Goal: Communication & Community: Answer question/provide support

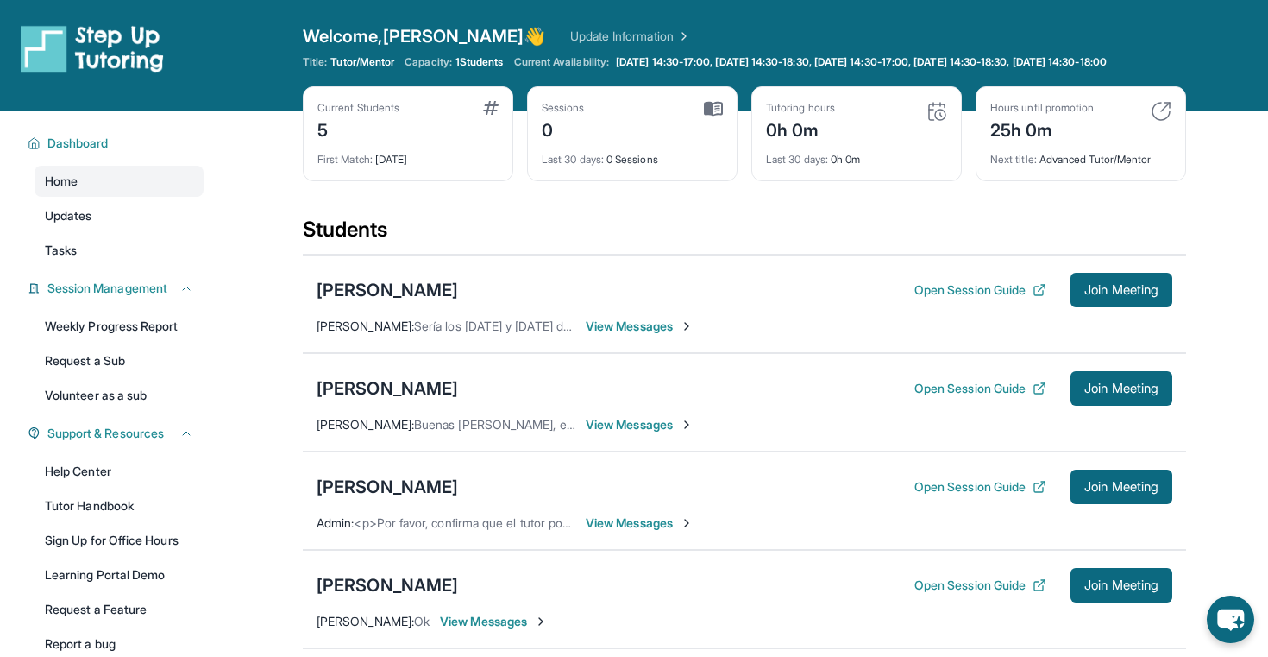
scroll to position [230, 0]
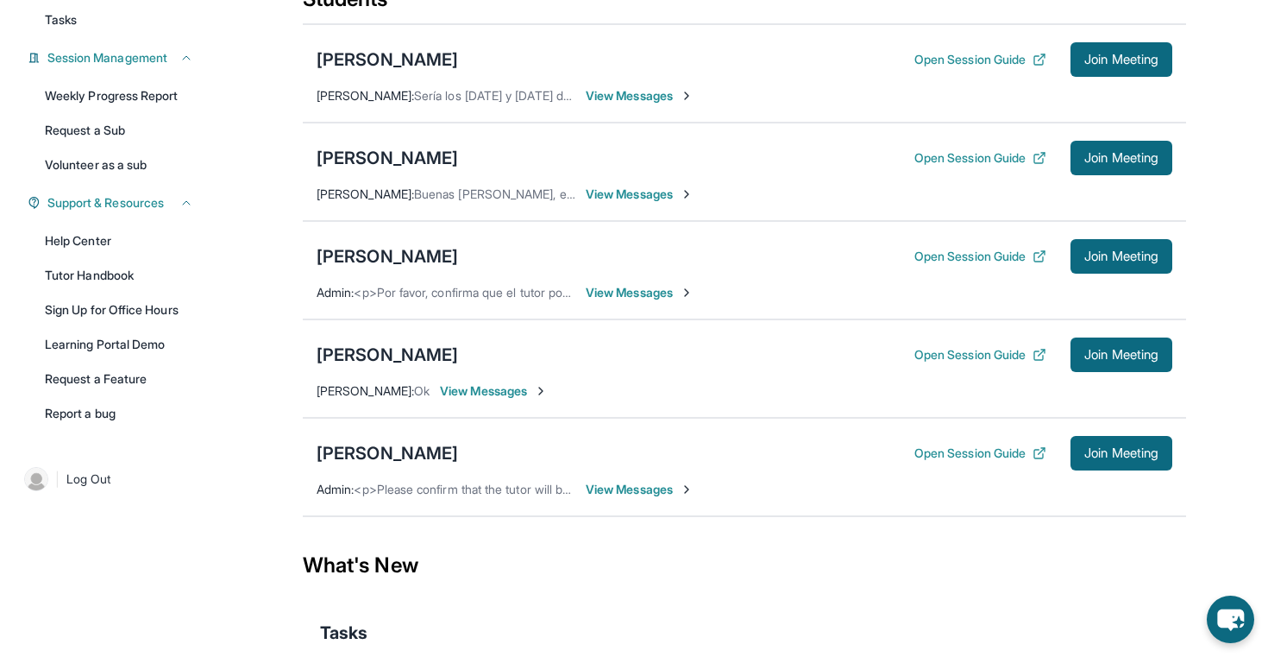
click at [645, 299] on span "View Messages" at bounding box center [640, 292] width 108 height 17
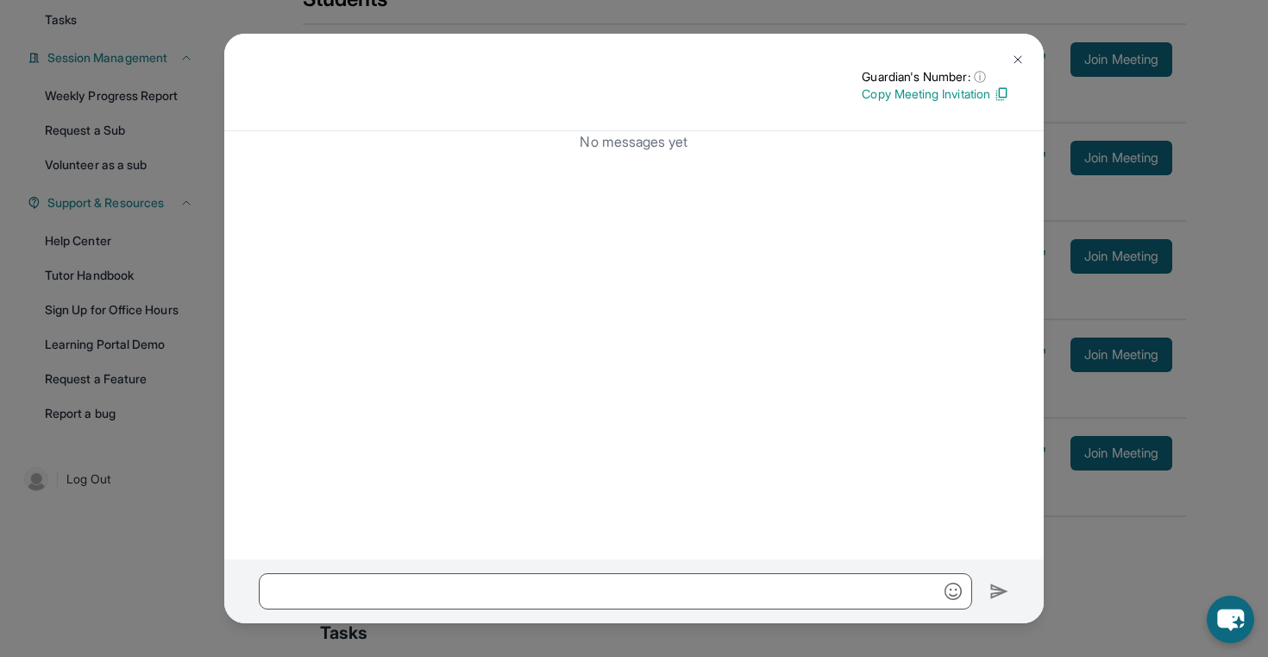
click at [1022, 58] on img at bounding box center [1018, 60] width 14 height 14
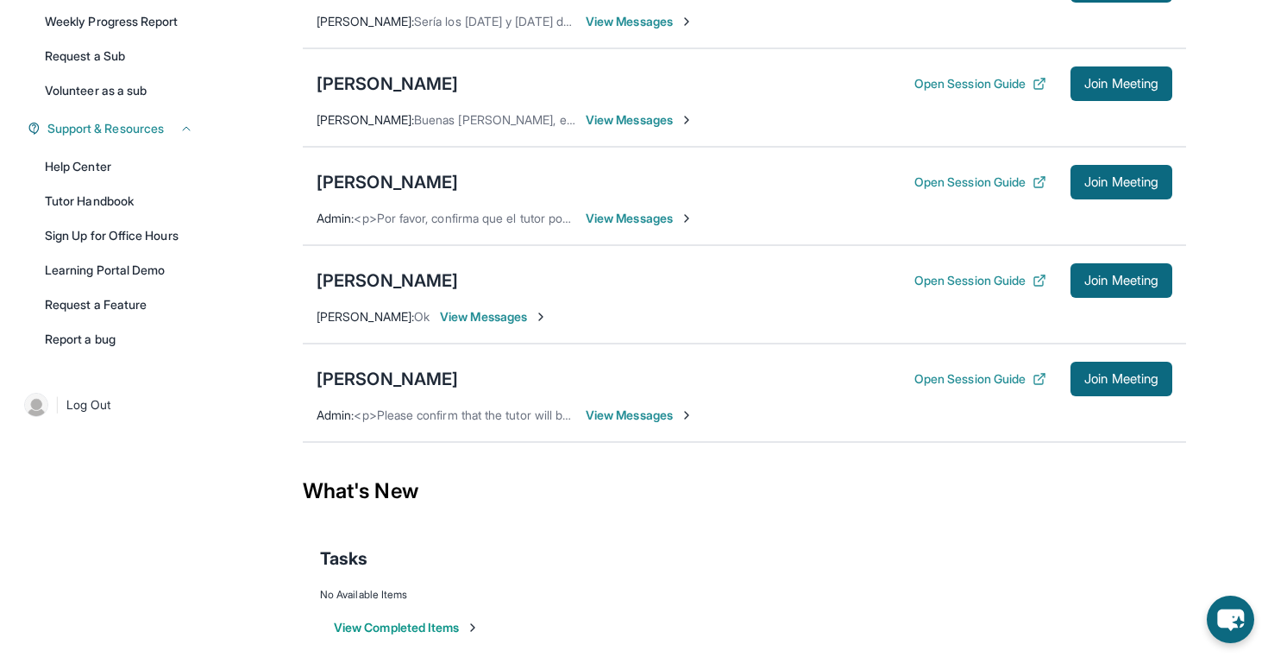
scroll to position [339, 0]
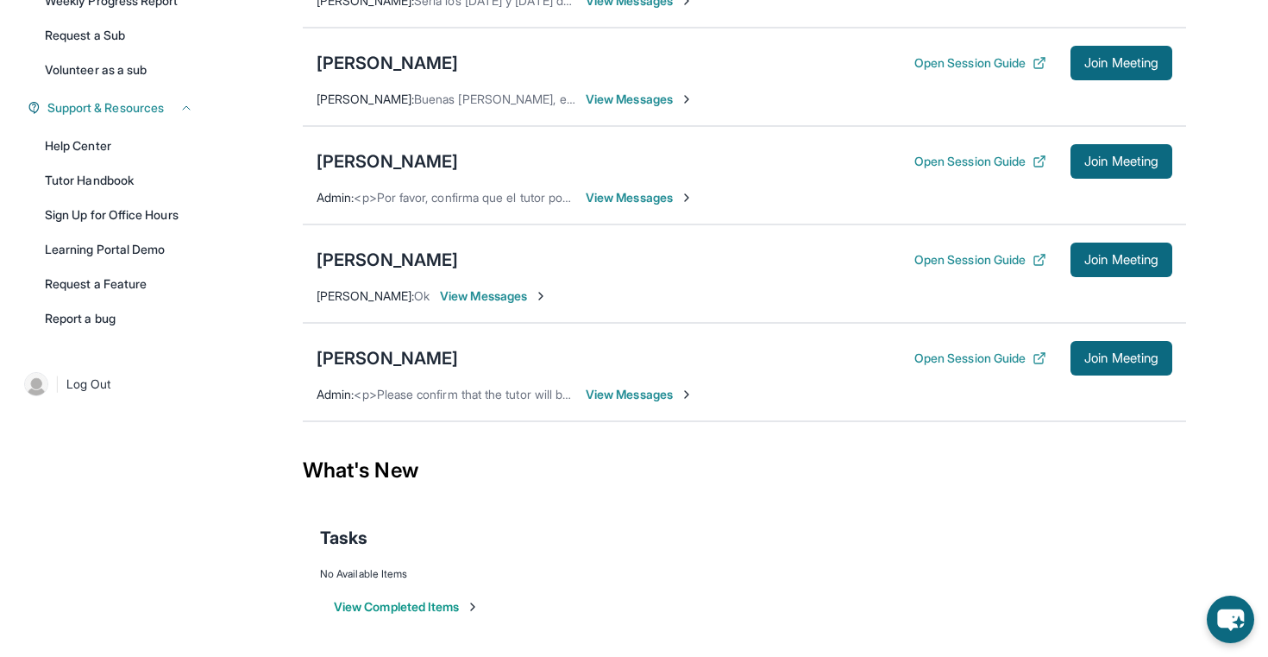
click at [604, 194] on span "View Messages" at bounding box center [640, 197] width 108 height 17
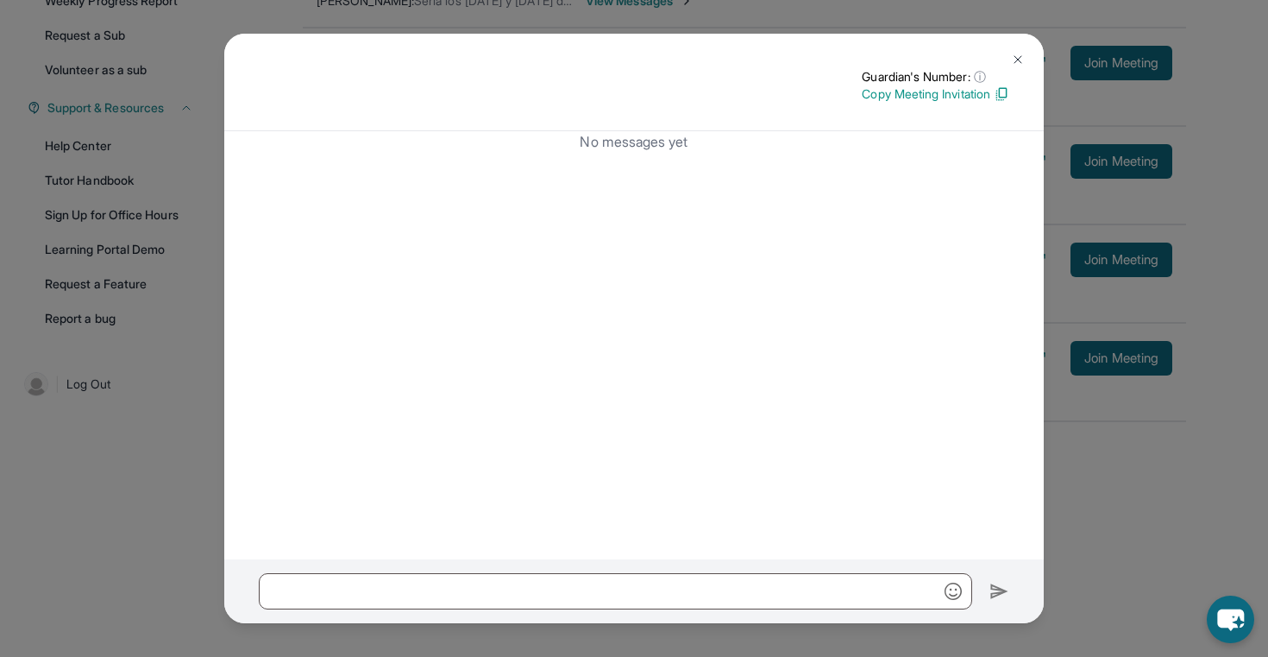
click at [1024, 59] on img at bounding box center [1018, 60] width 14 height 14
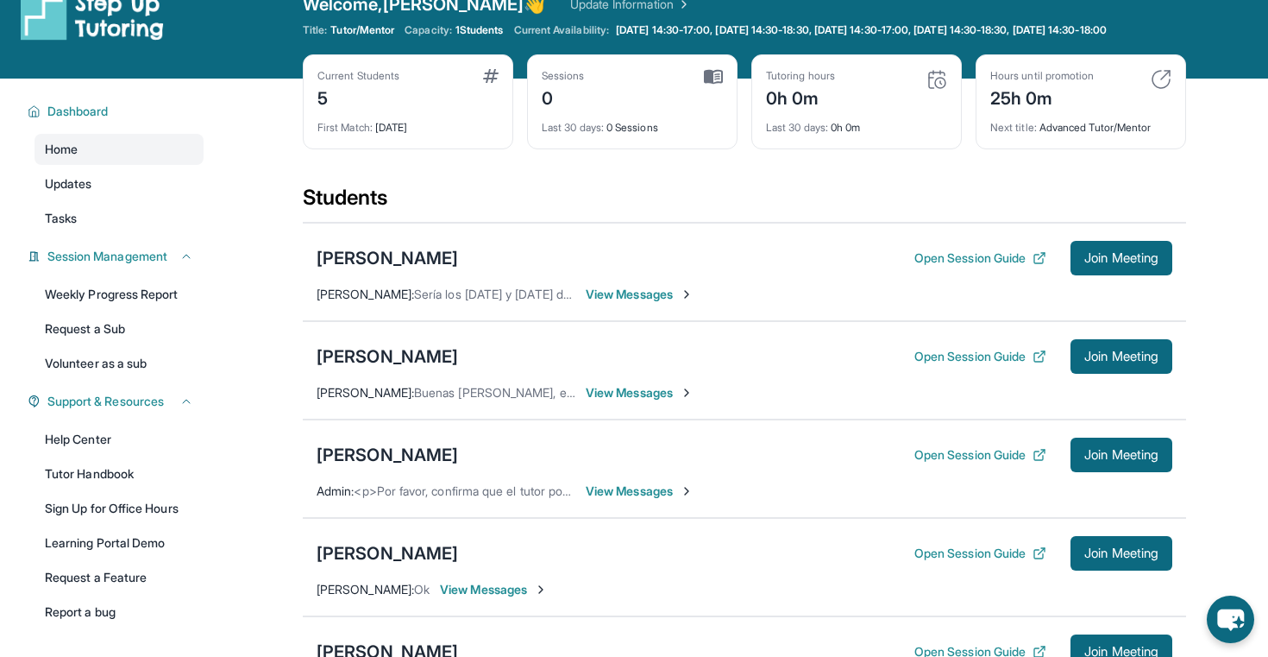
scroll to position [0, 0]
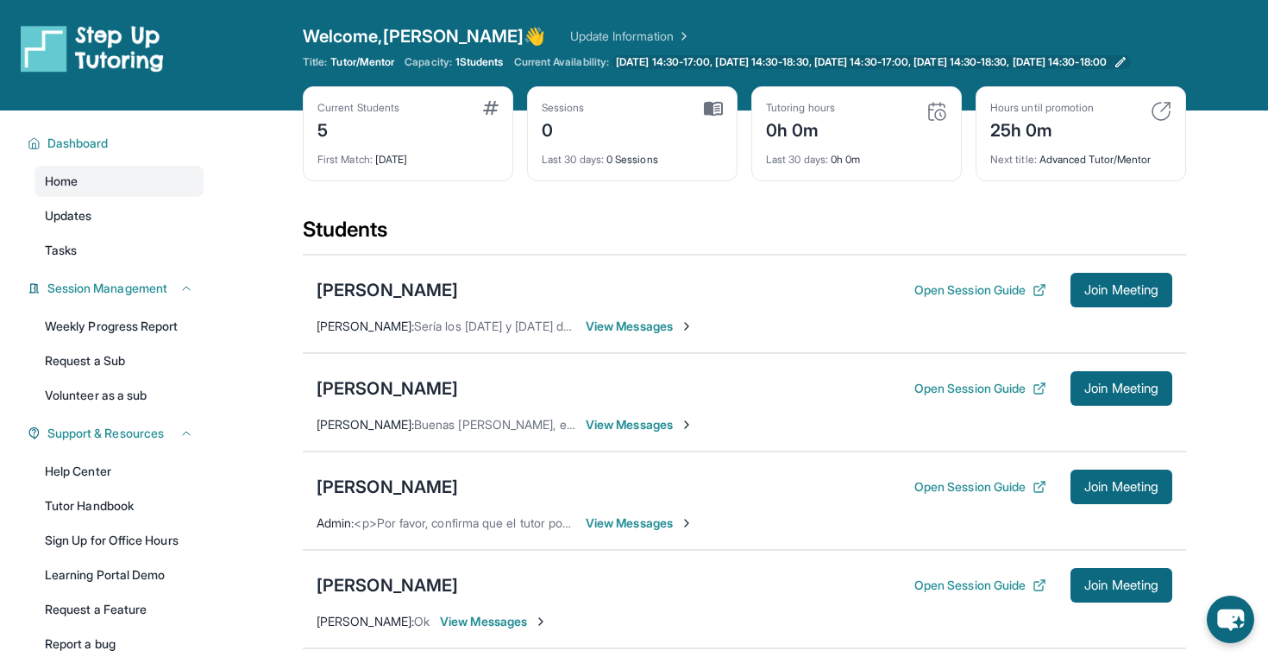
click at [876, 66] on span "[DATE] 14:30-17:00, [DATE] 14:30-18:30, [DATE] 14:30-17:00, [DATE] 14:30-18:30,…" at bounding box center [861, 62] width 491 height 14
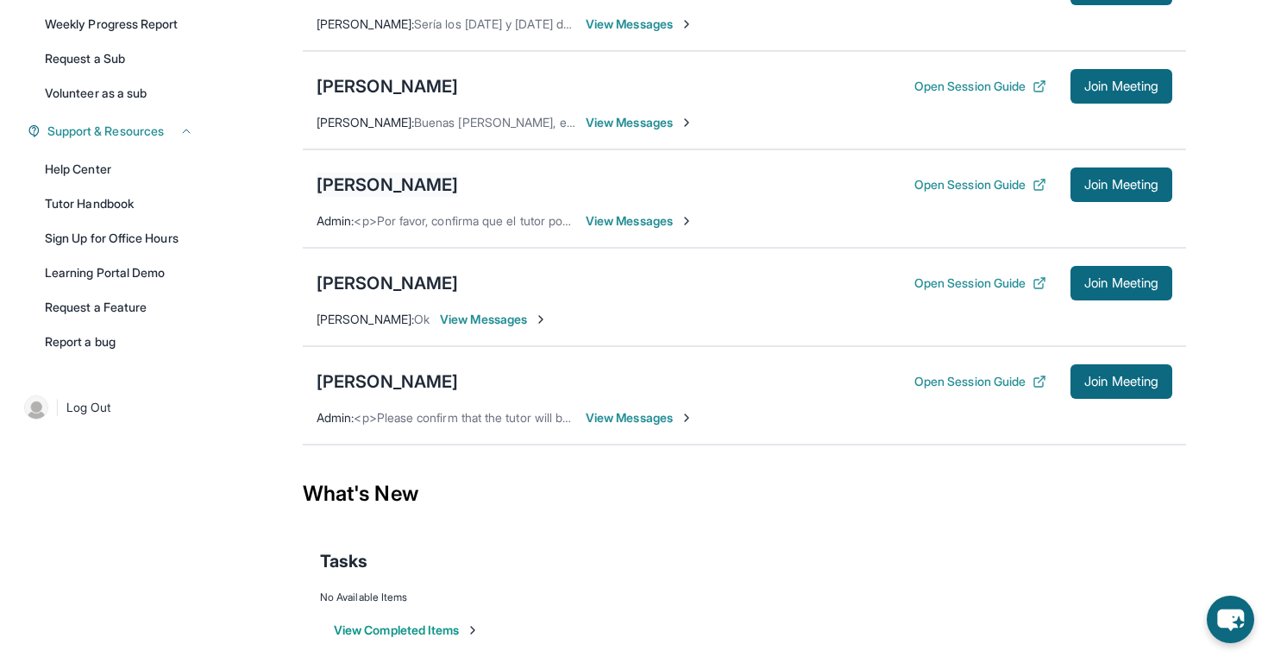
scroll to position [301, 0]
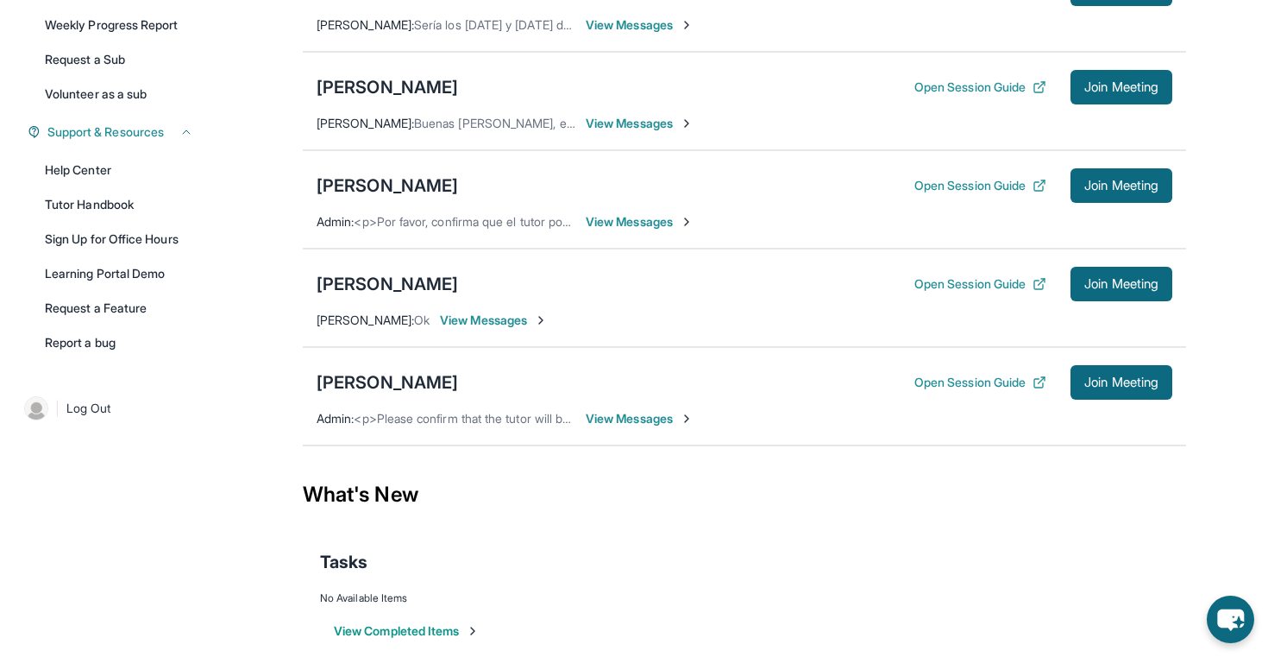
click at [633, 132] on span "View Messages" at bounding box center [640, 123] width 108 height 17
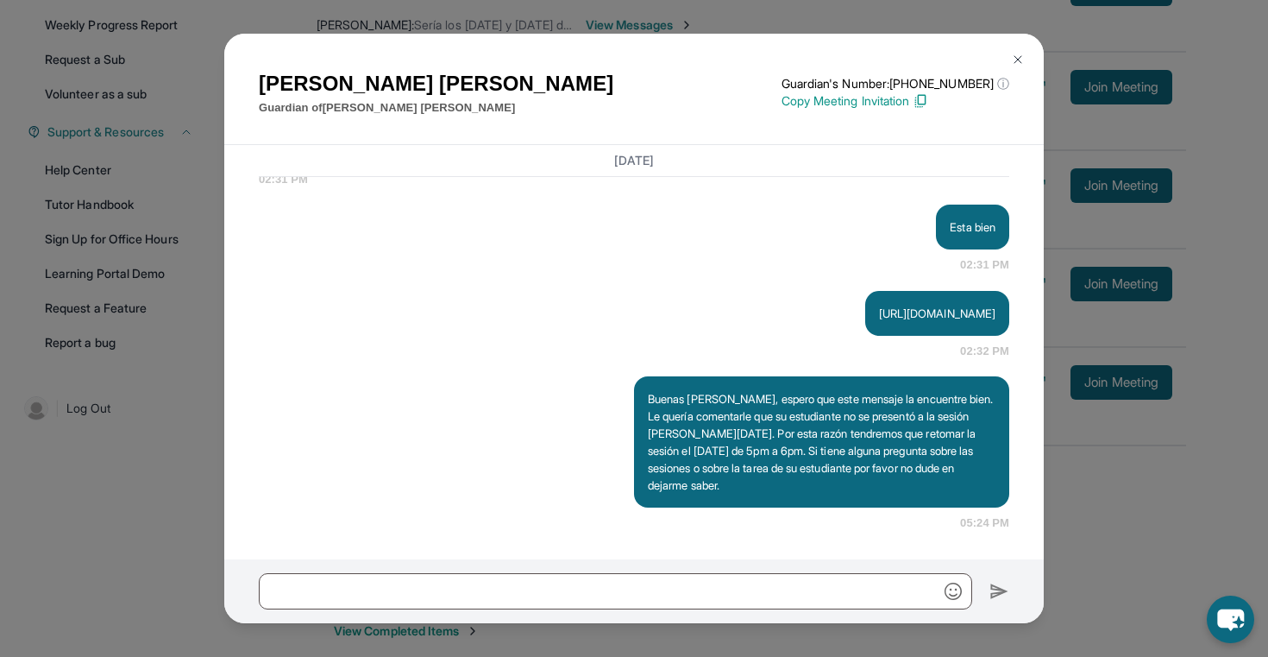
scroll to position [2117, 0]
click at [1010, 60] on button at bounding box center [1018, 59] width 35 height 35
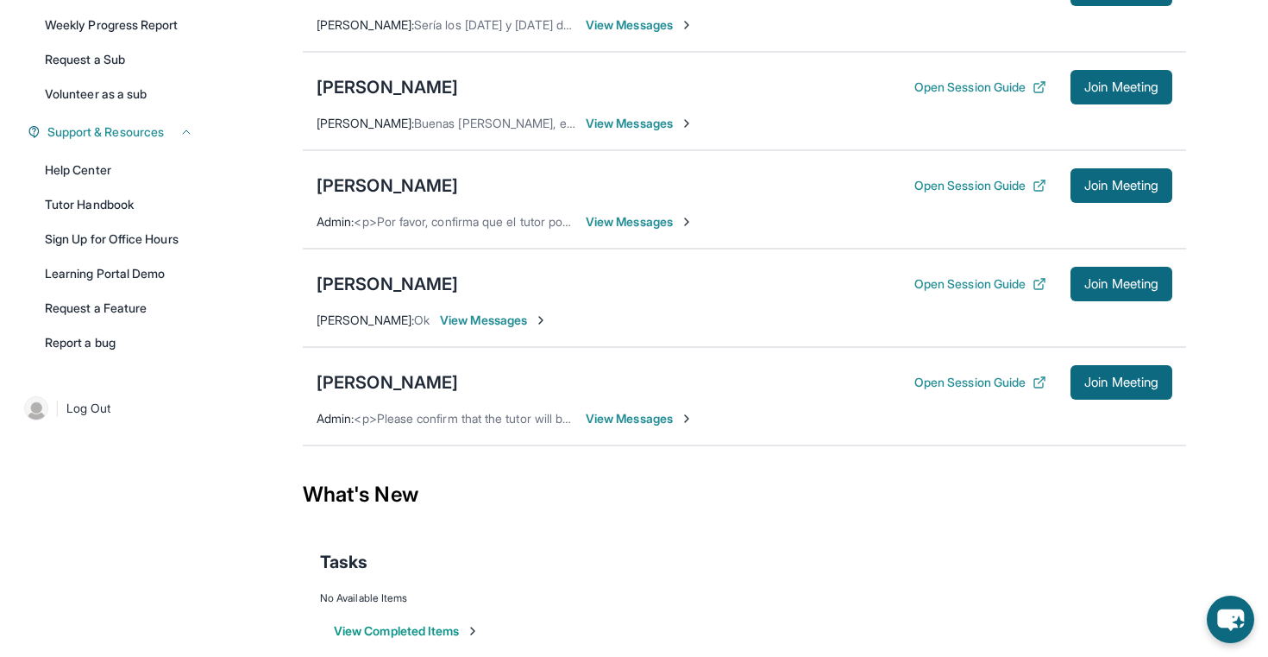
click at [624, 230] on span "View Messages" at bounding box center [640, 221] width 108 height 17
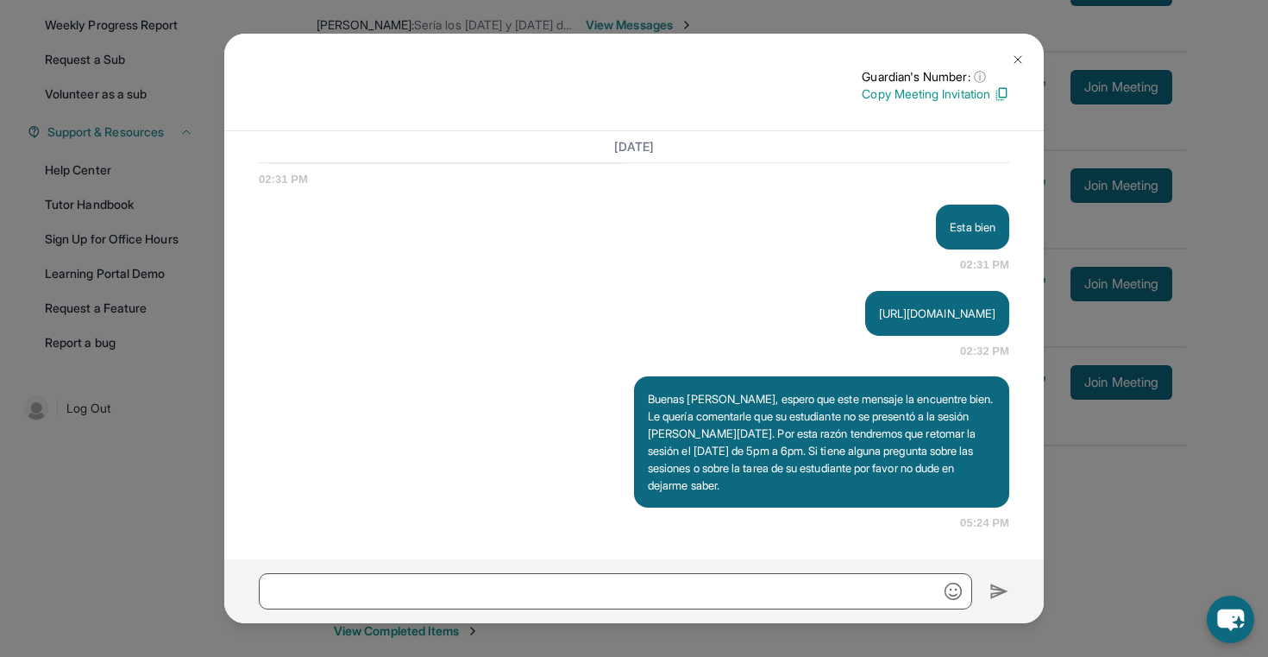
scroll to position [2019, 0]
click at [1022, 53] on img at bounding box center [1018, 60] width 14 height 14
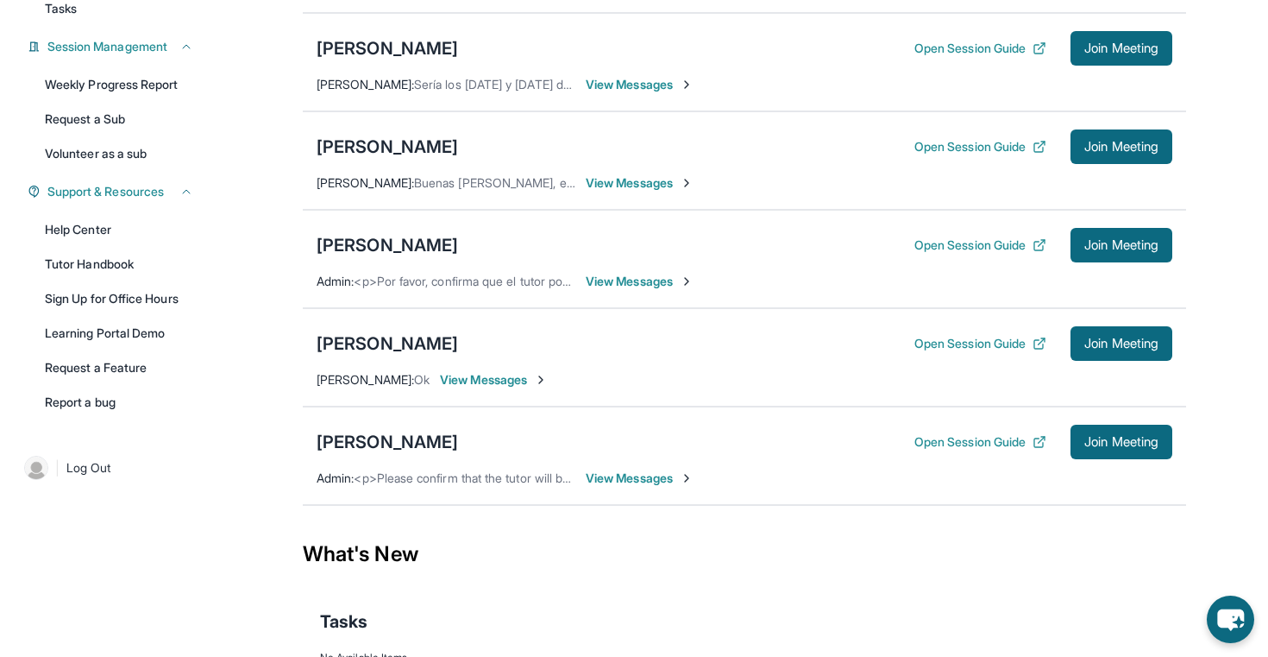
scroll to position [229, 0]
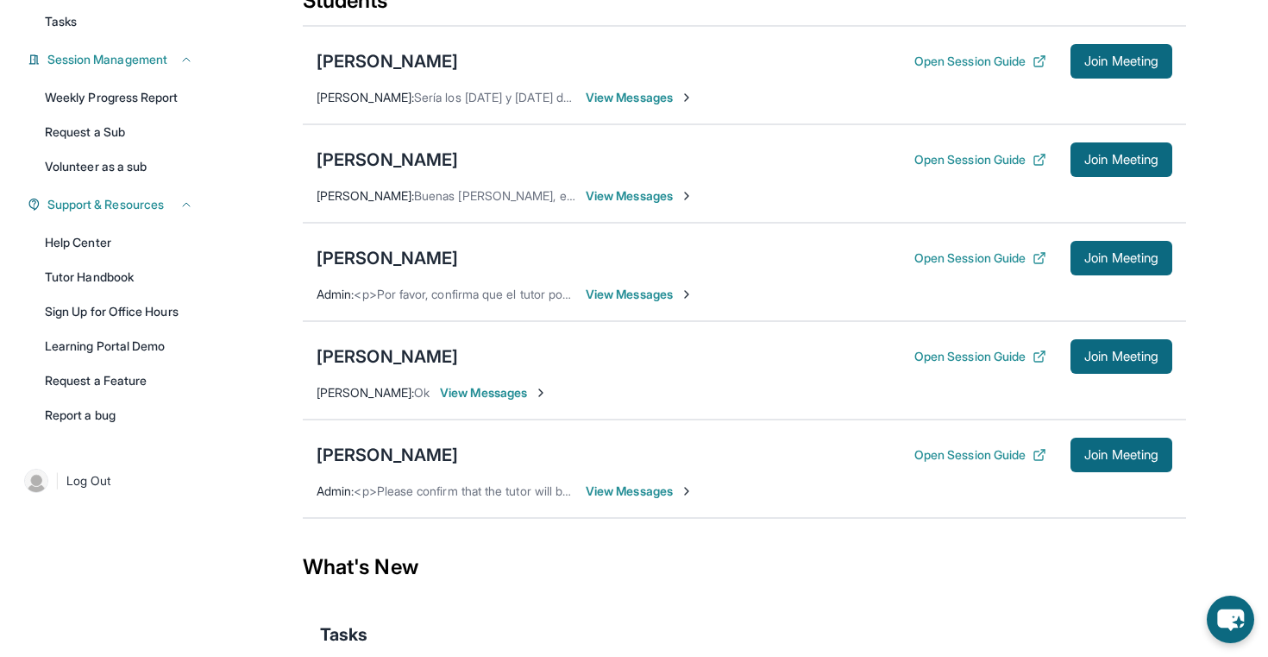
click at [627, 301] on span "View Messages" at bounding box center [640, 294] width 108 height 17
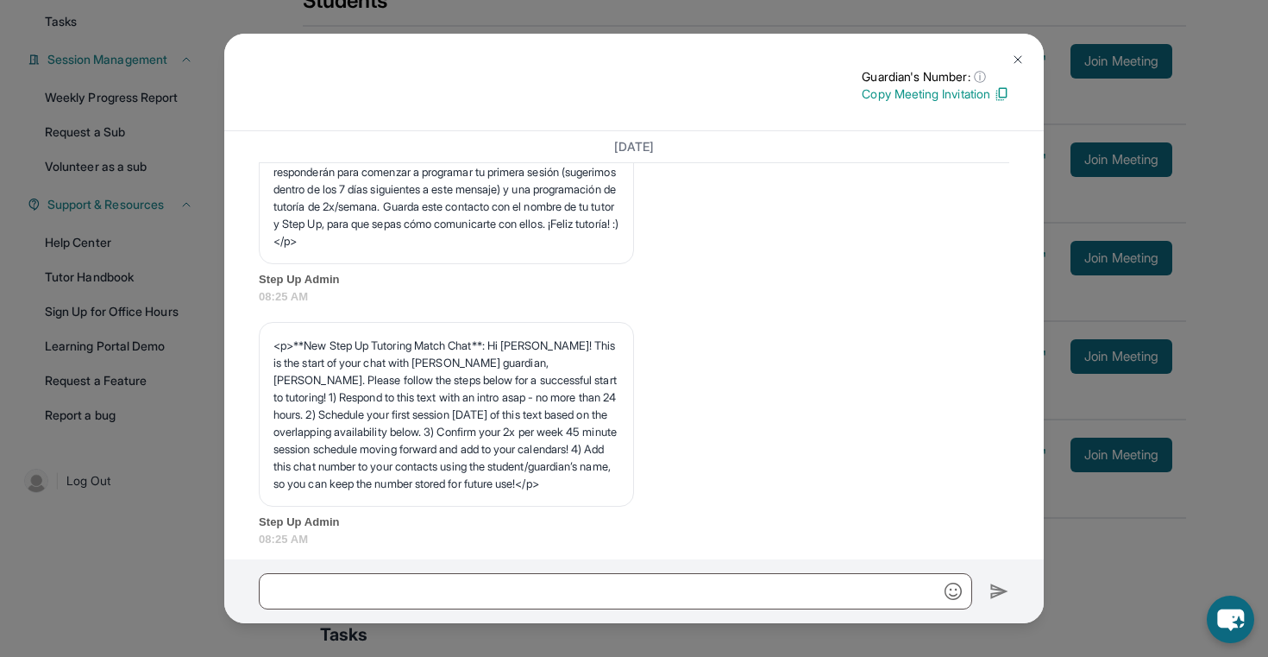
scroll to position [0, 0]
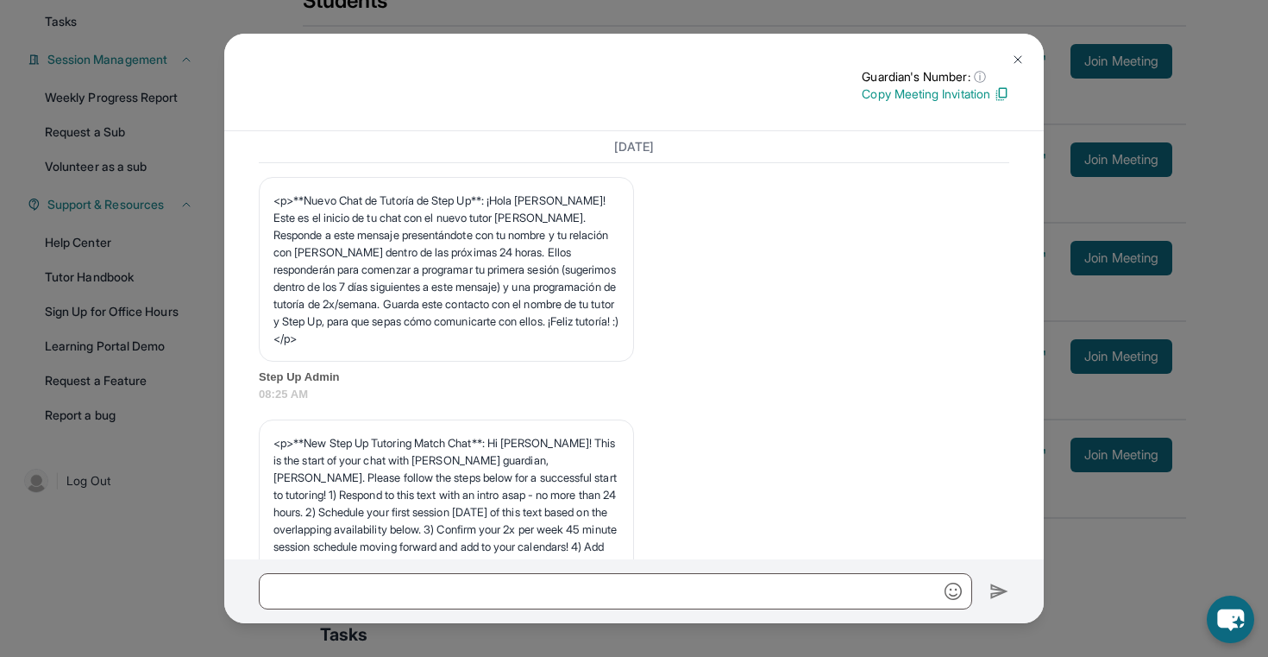
click at [1018, 60] on img at bounding box center [1018, 60] width 14 height 14
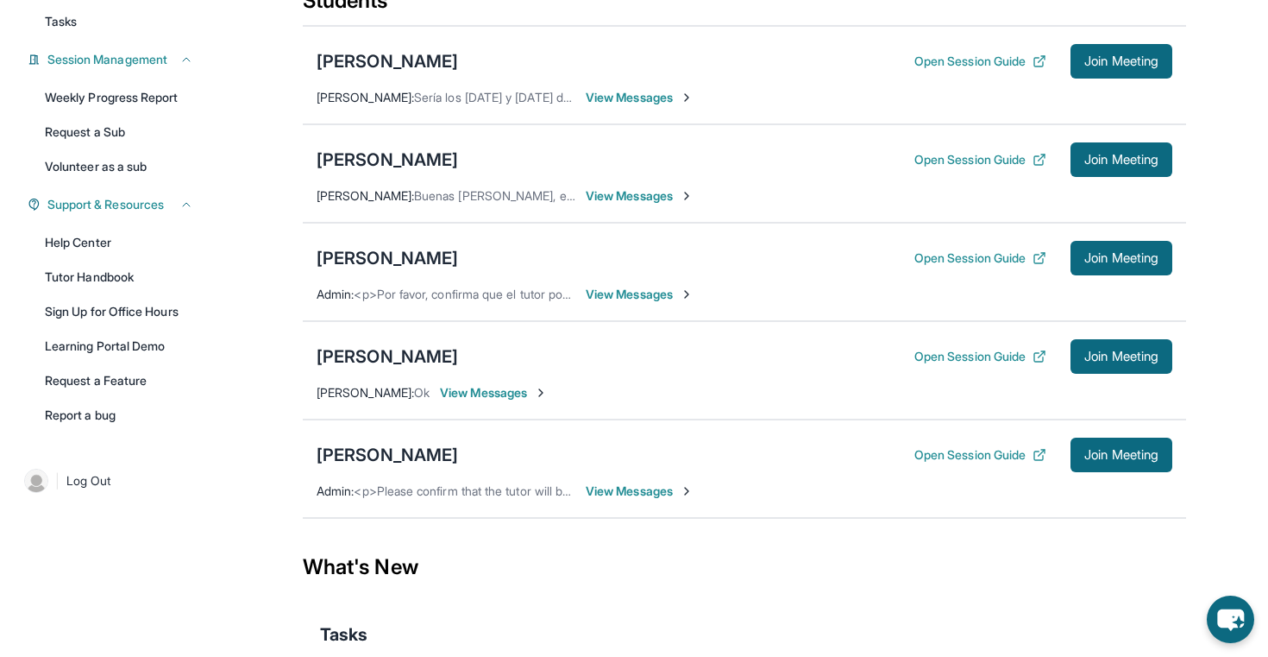
scroll to position [339, 0]
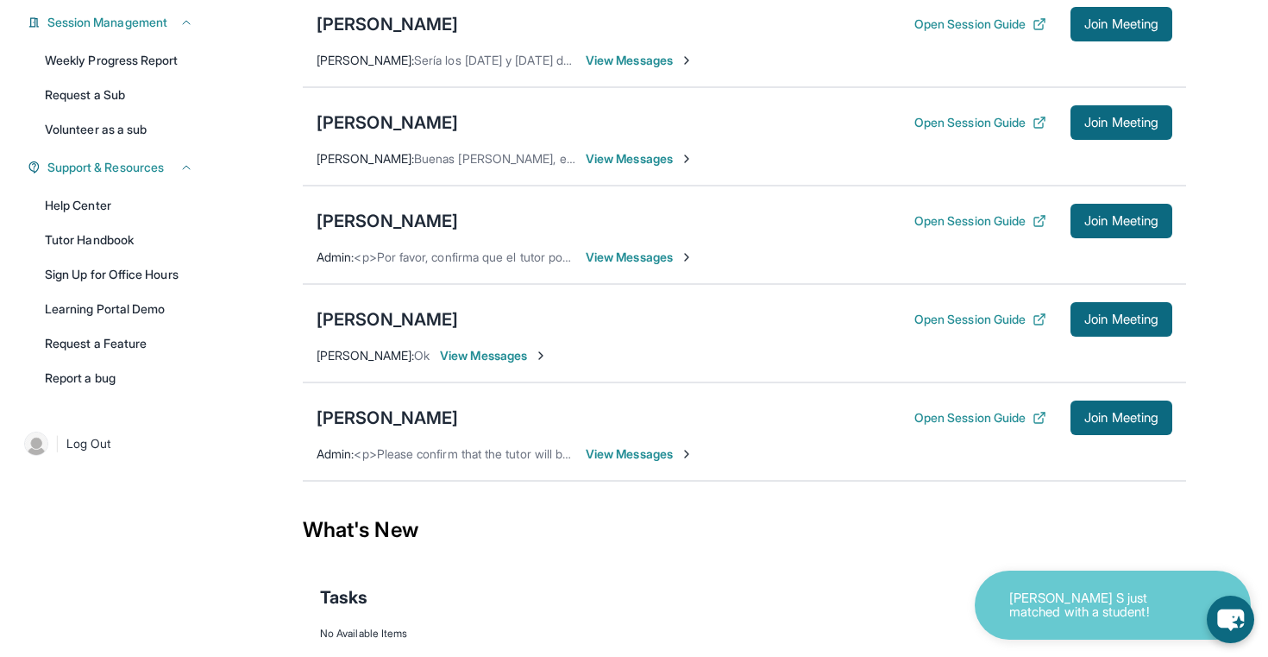
scroll to position [267, 0]
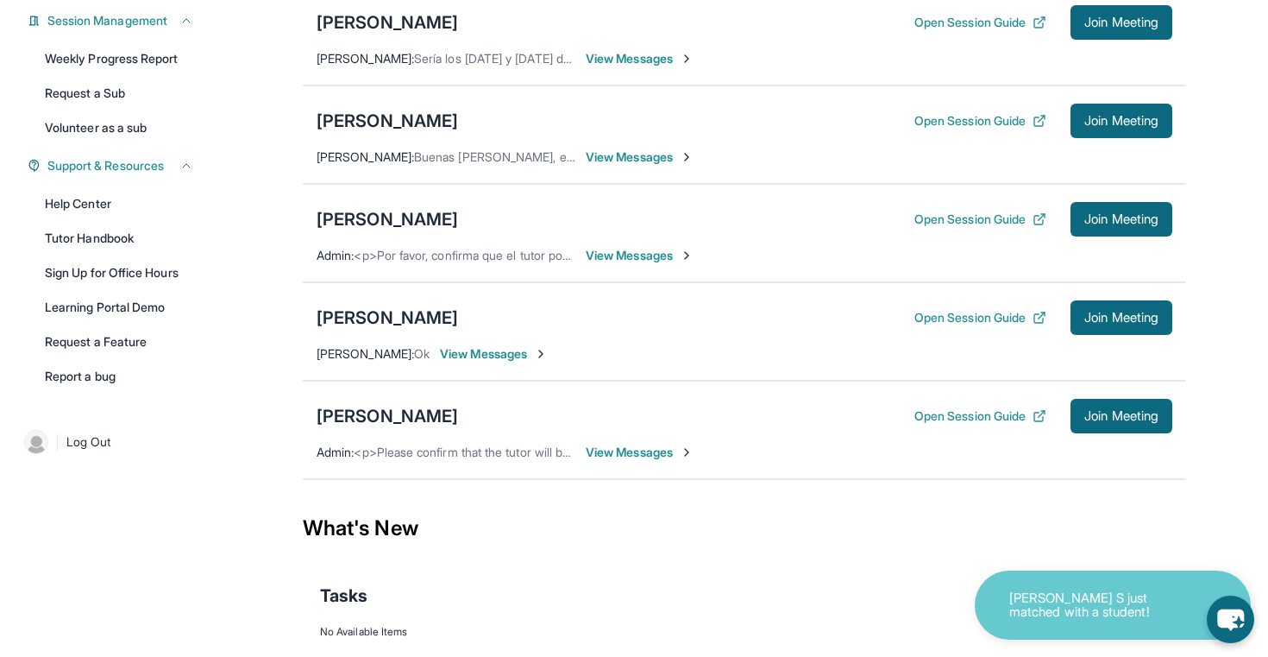
click at [624, 264] on span "View Messages" at bounding box center [640, 255] width 108 height 17
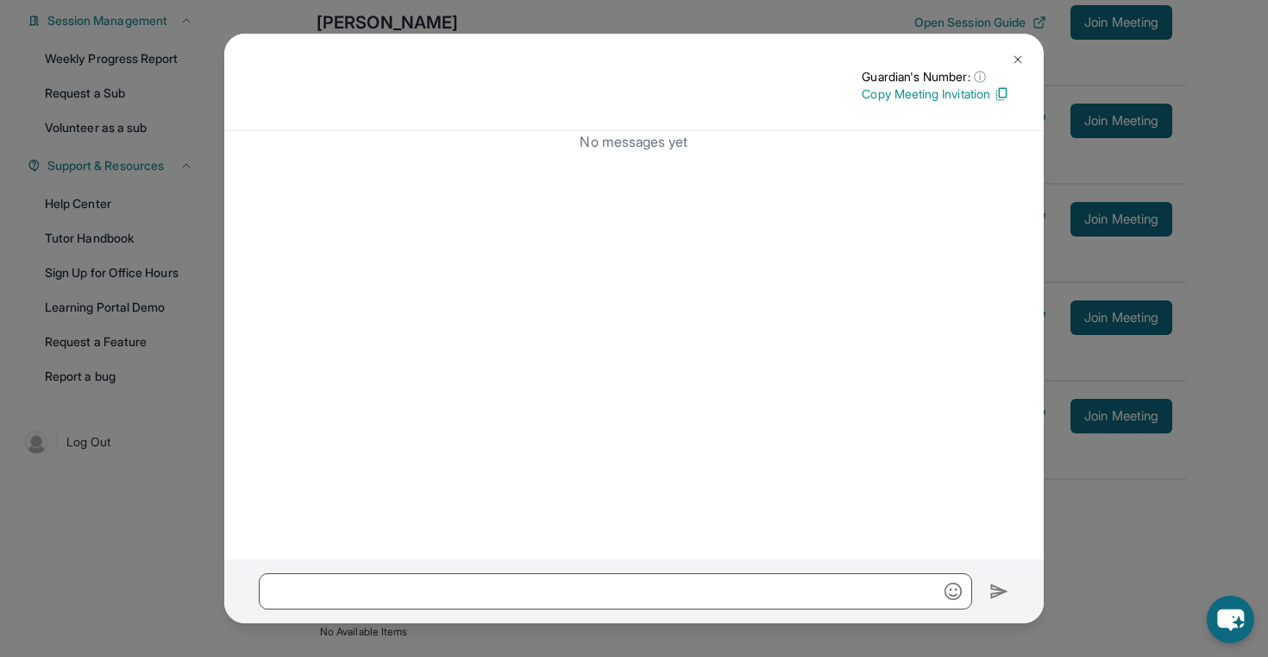
scroll to position [214, 0]
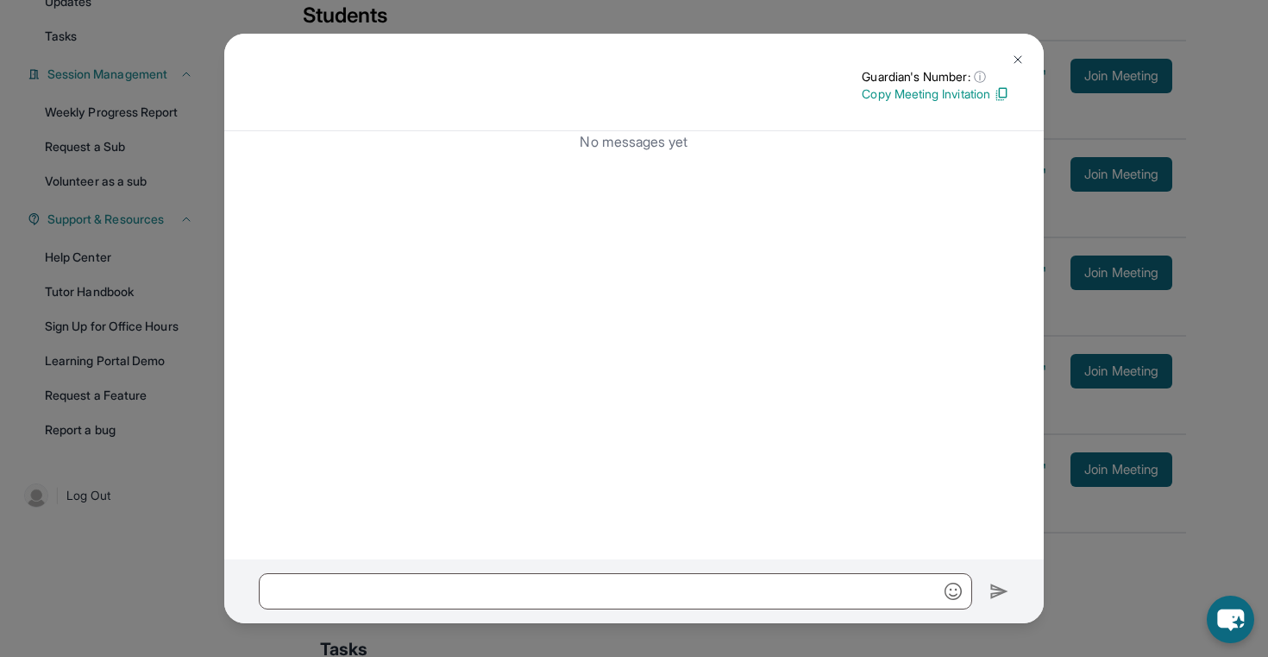
click at [1011, 57] on img at bounding box center [1018, 60] width 14 height 14
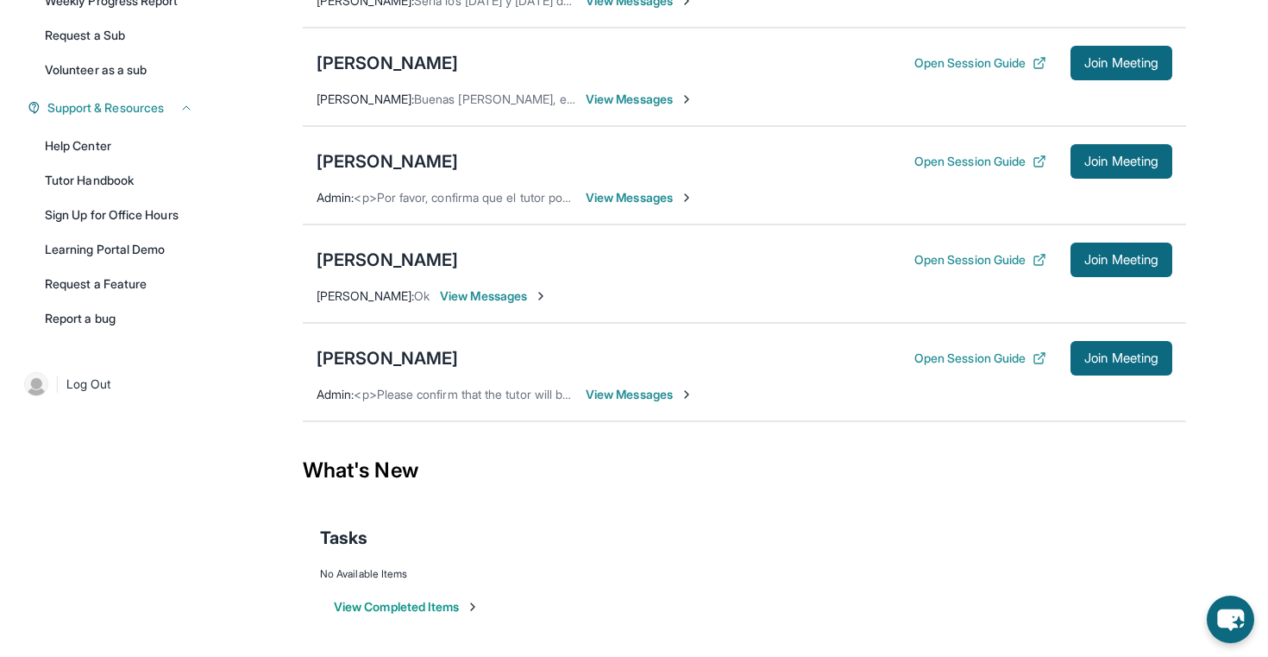
scroll to position [339, 0]
click at [513, 295] on span "View Messages" at bounding box center [494, 295] width 108 height 17
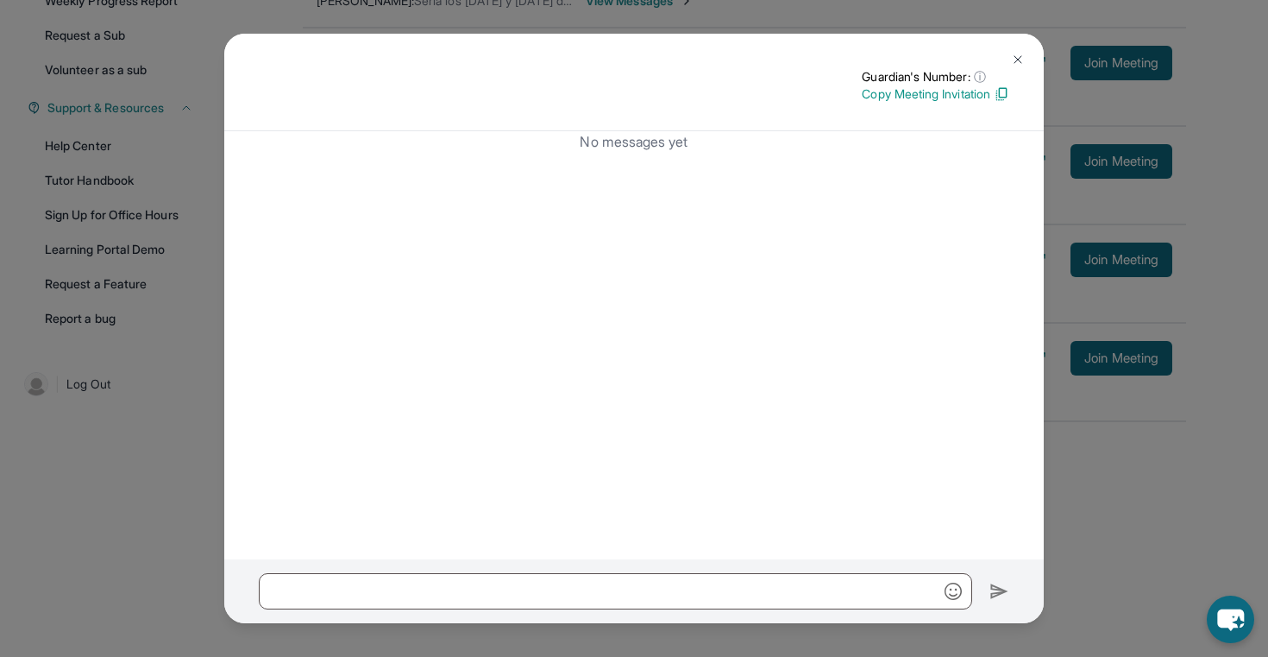
click at [1024, 60] on img at bounding box center [1018, 60] width 14 height 14
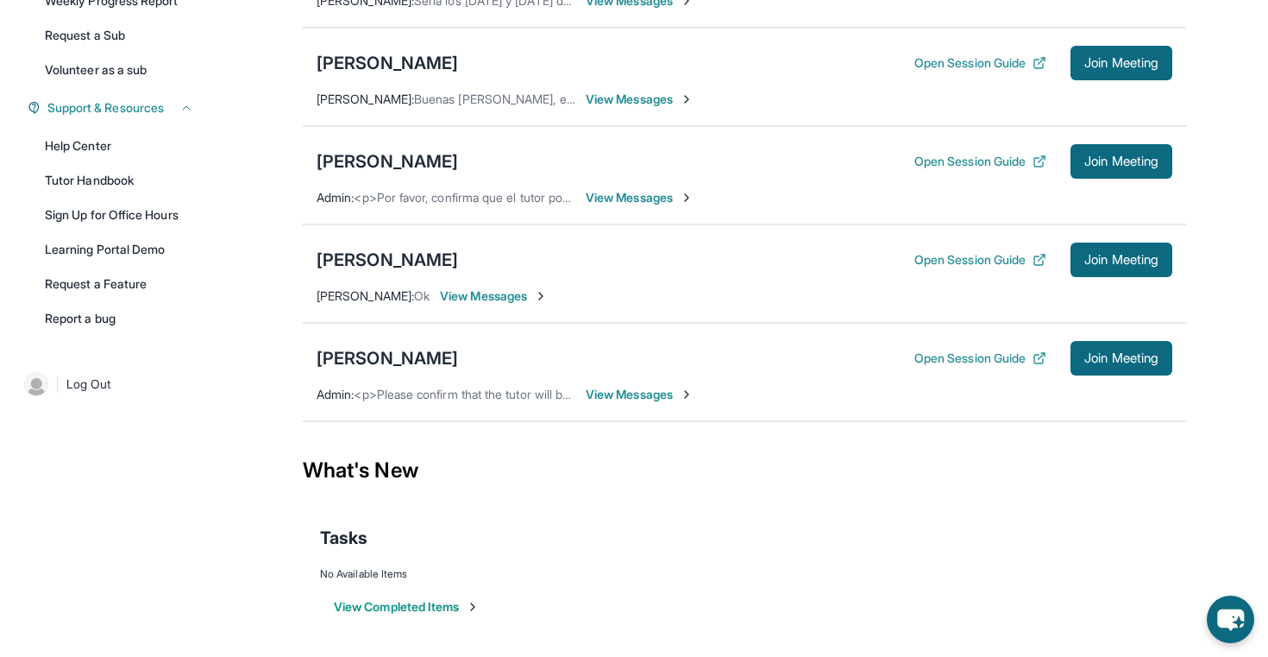
click at [636, 399] on span "View Messages" at bounding box center [640, 394] width 108 height 17
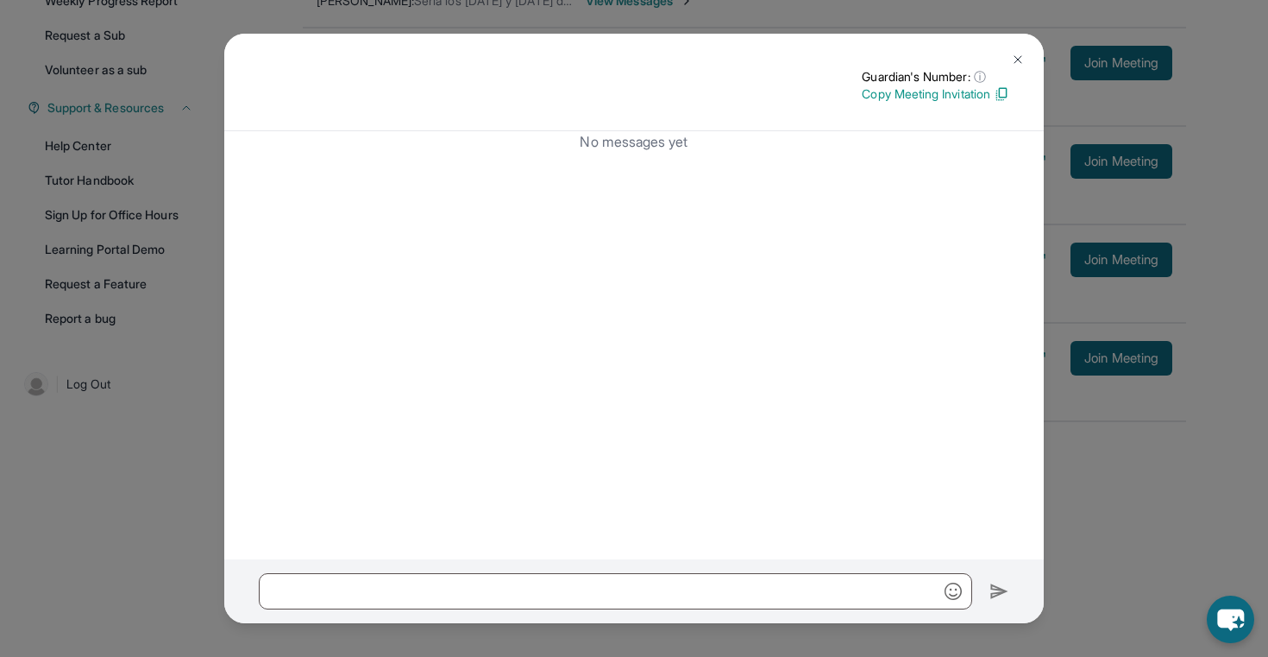
click at [1025, 66] on button at bounding box center [1018, 59] width 35 height 35
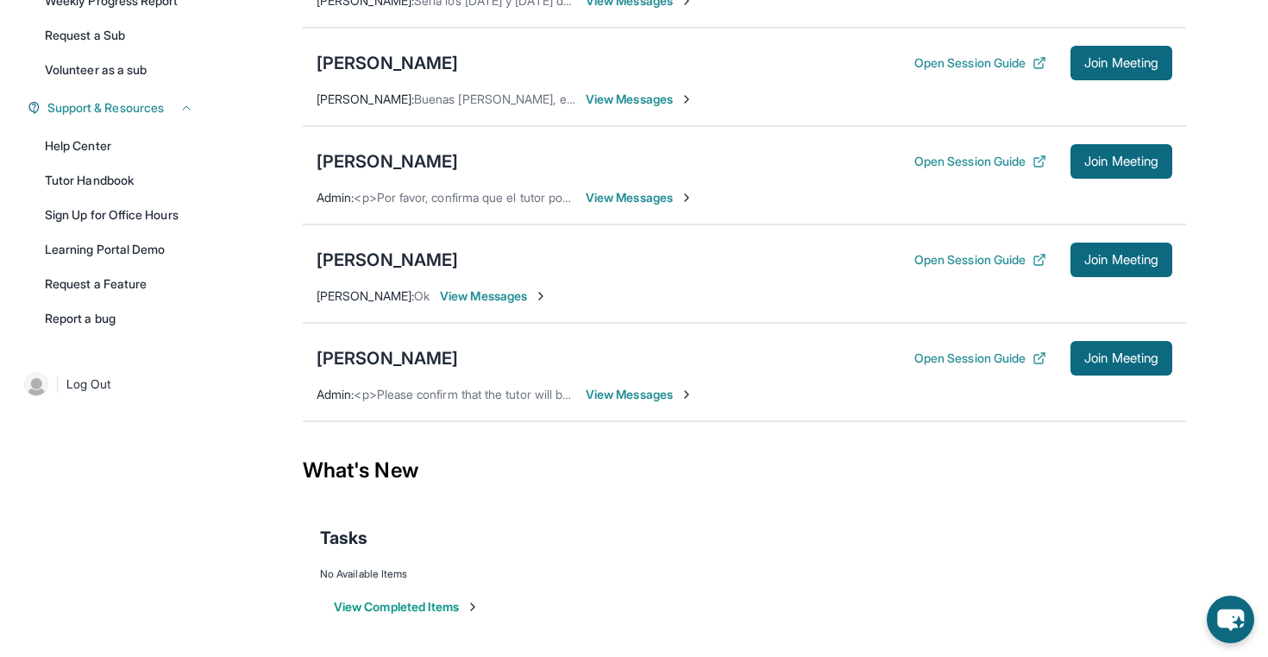
scroll to position [0, 0]
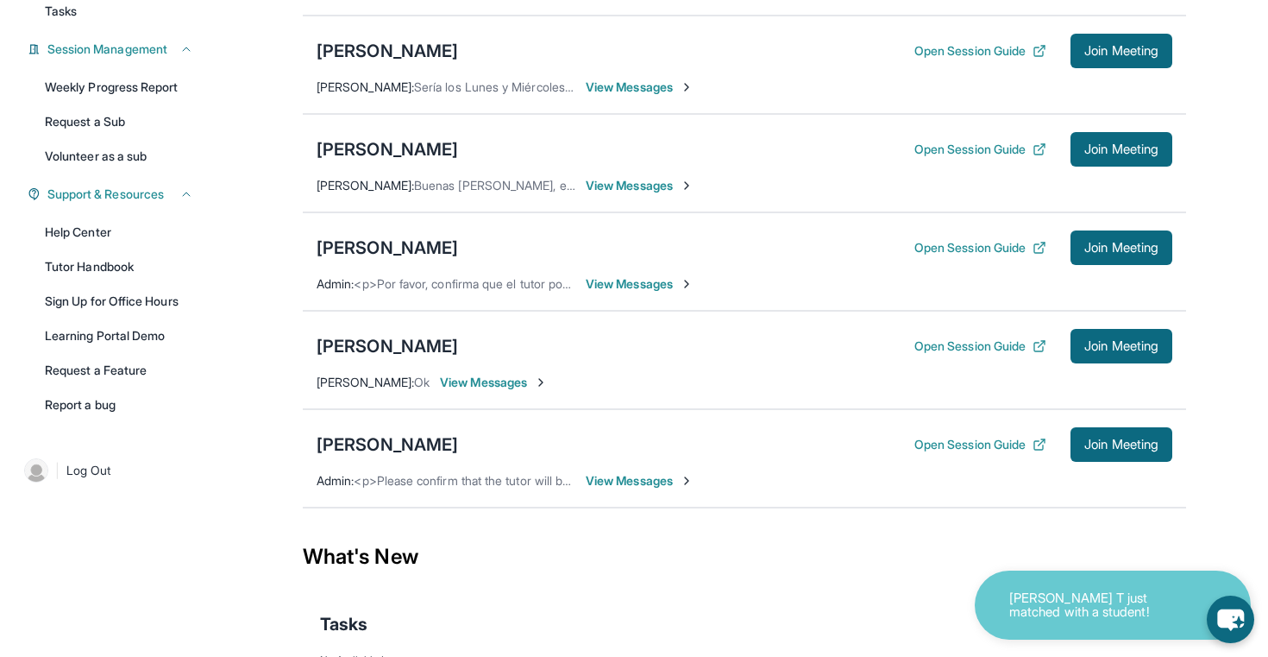
scroll to position [243, 0]
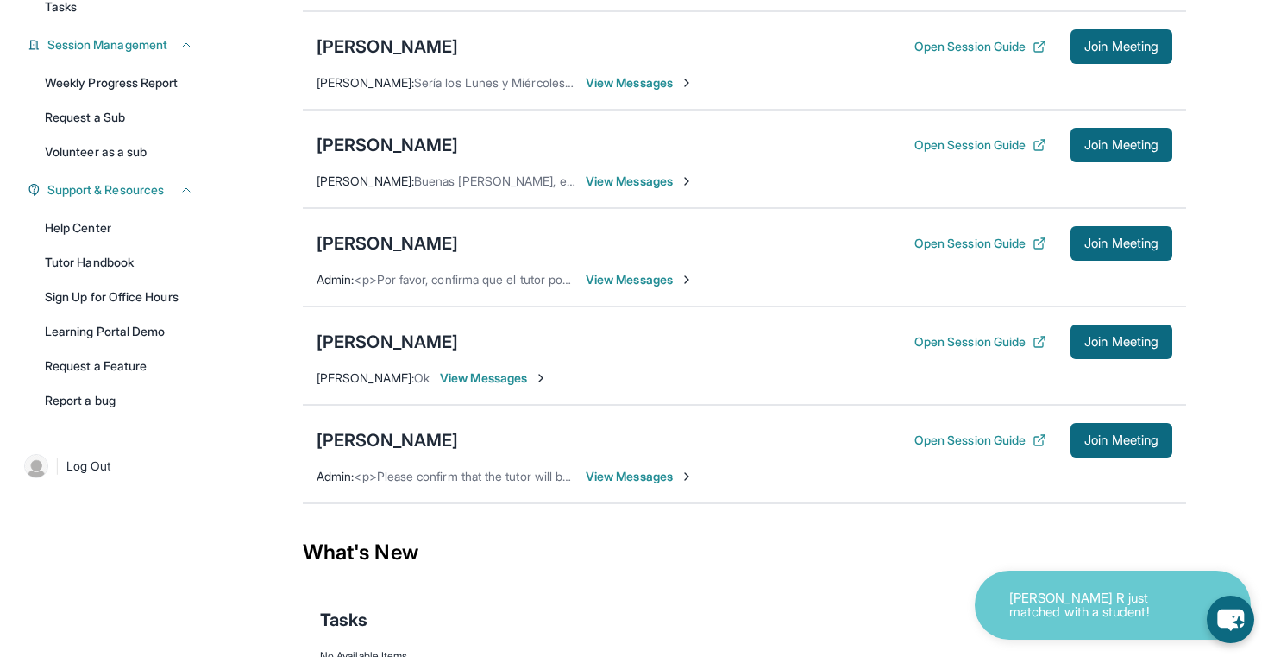
click at [508, 387] on span "View Messages" at bounding box center [494, 377] width 108 height 17
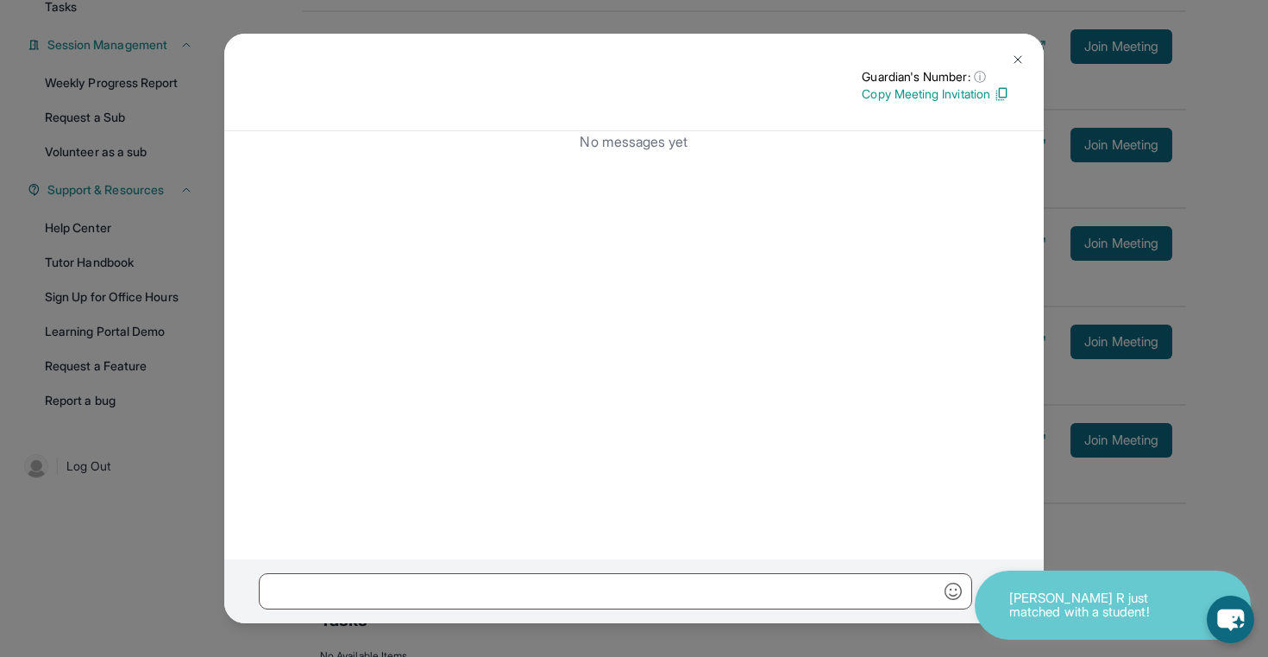
click at [1016, 58] on img at bounding box center [1018, 60] width 14 height 14
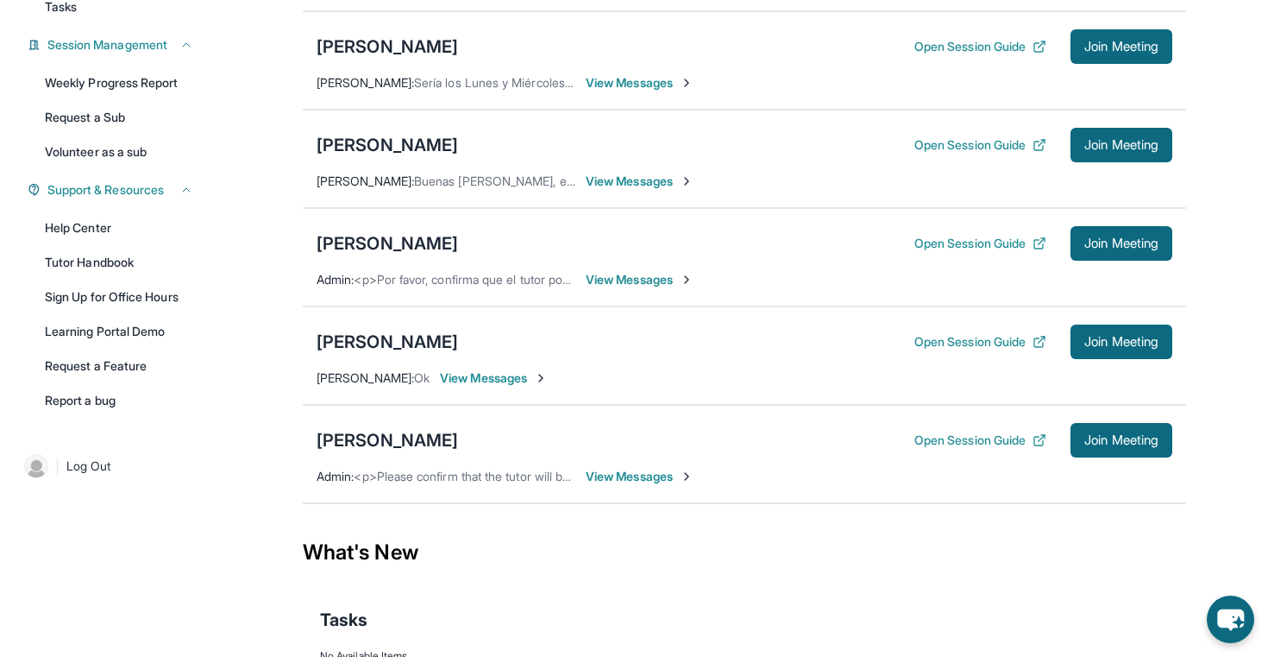
scroll to position [228, 0]
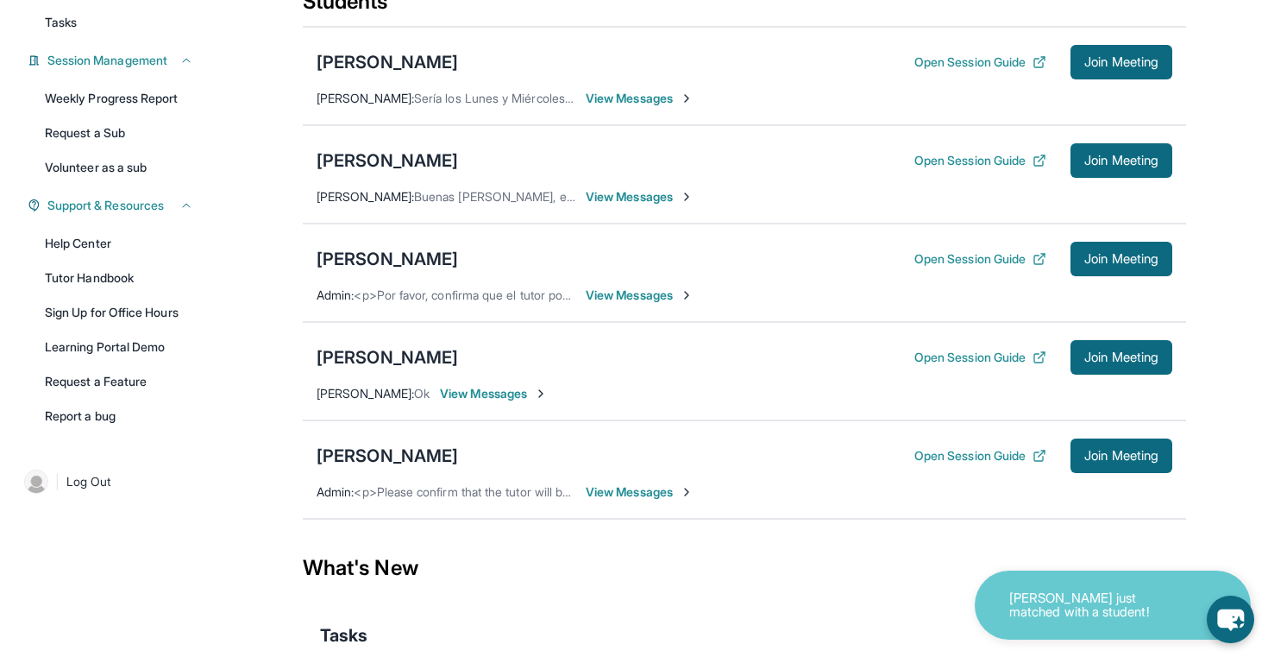
click at [633, 107] on span "View Messages" at bounding box center [640, 98] width 108 height 17
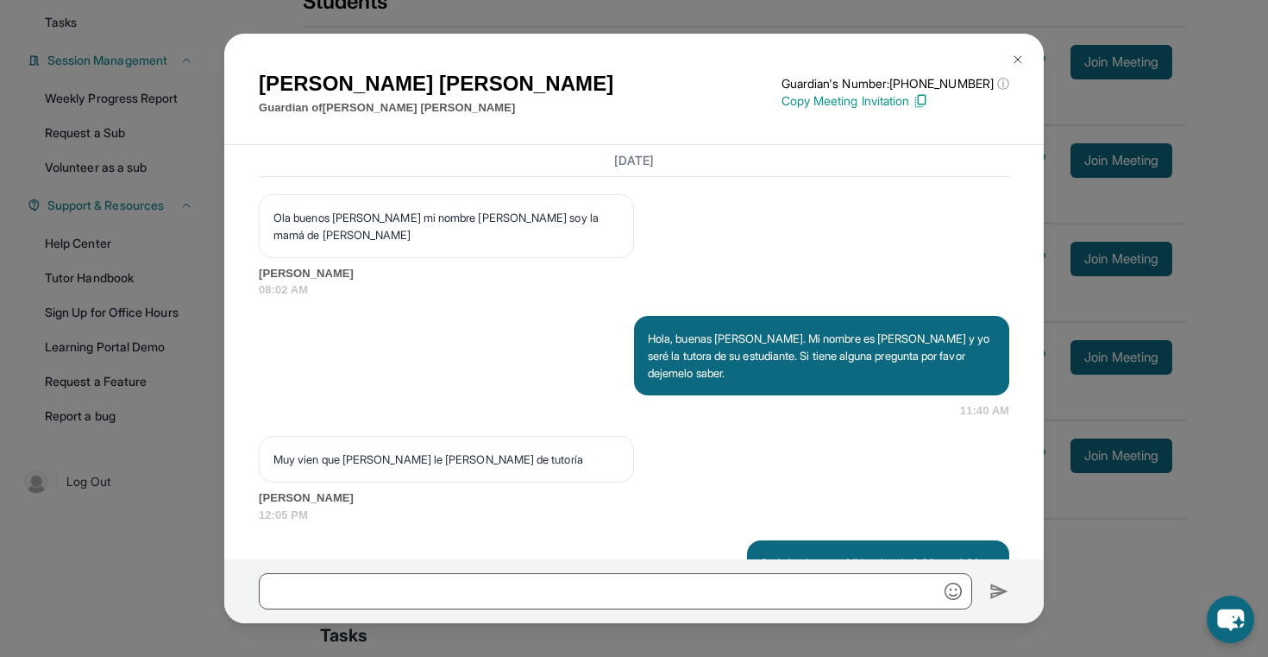
scroll to position [1339, 0]
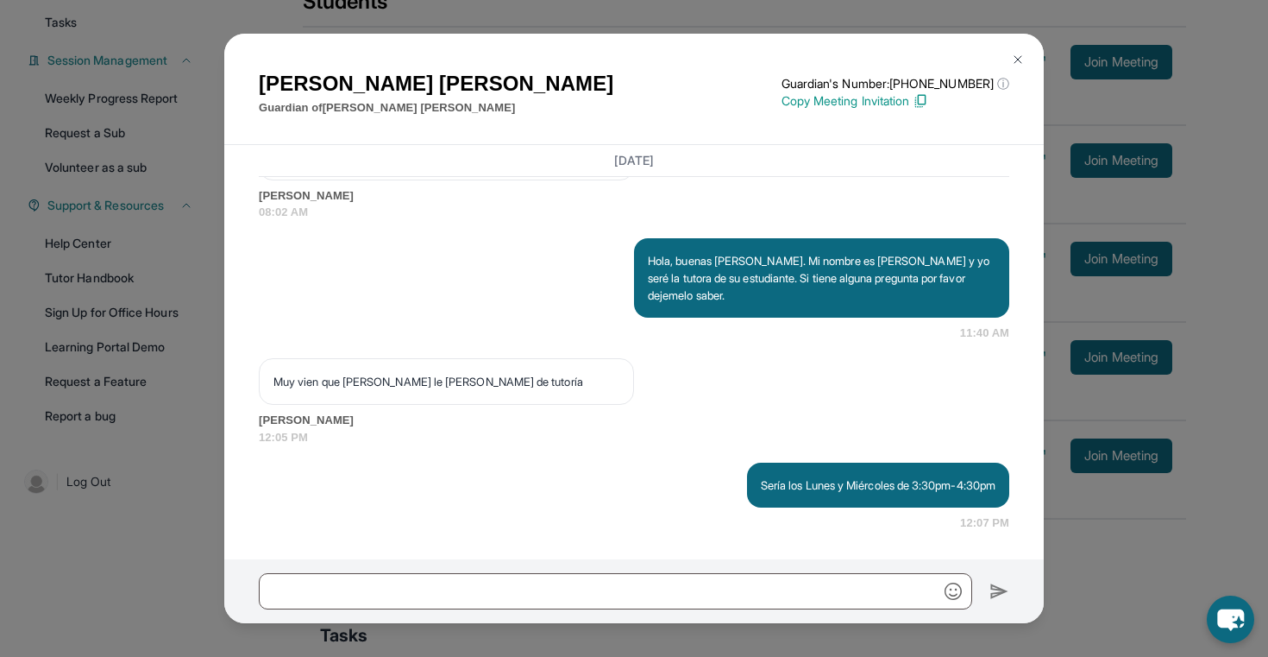
click at [1016, 52] on button at bounding box center [1018, 59] width 35 height 35
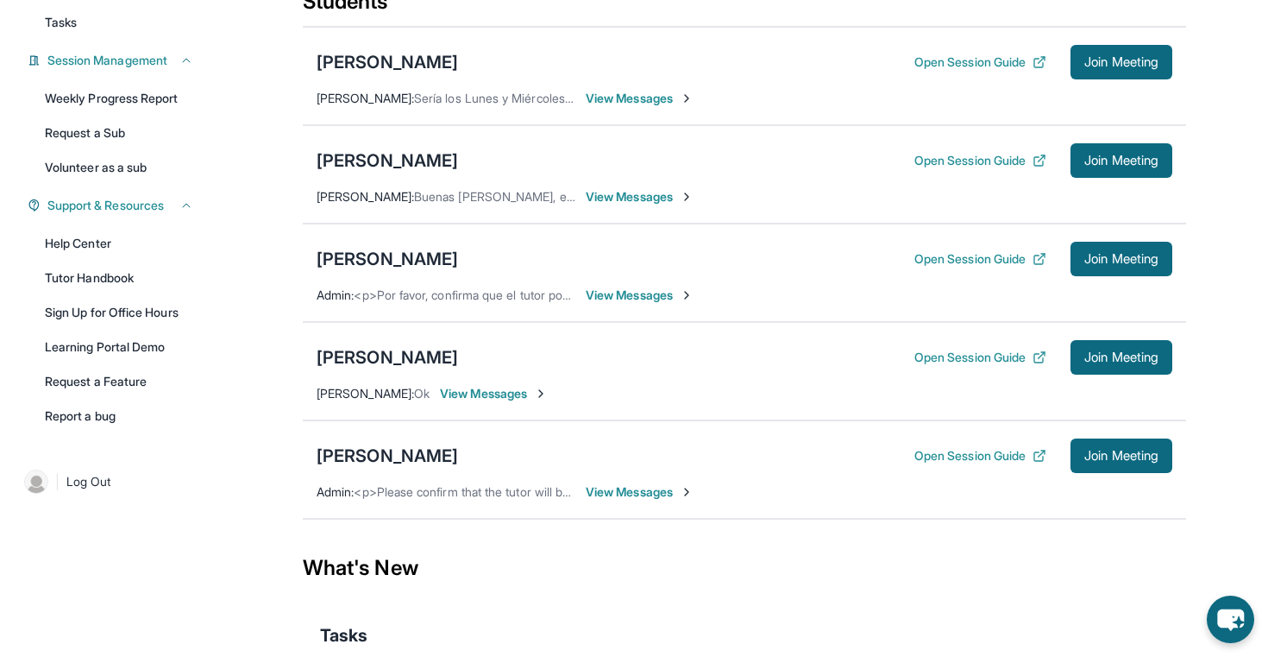
click at [482, 402] on span "View Messages" at bounding box center [494, 393] width 108 height 17
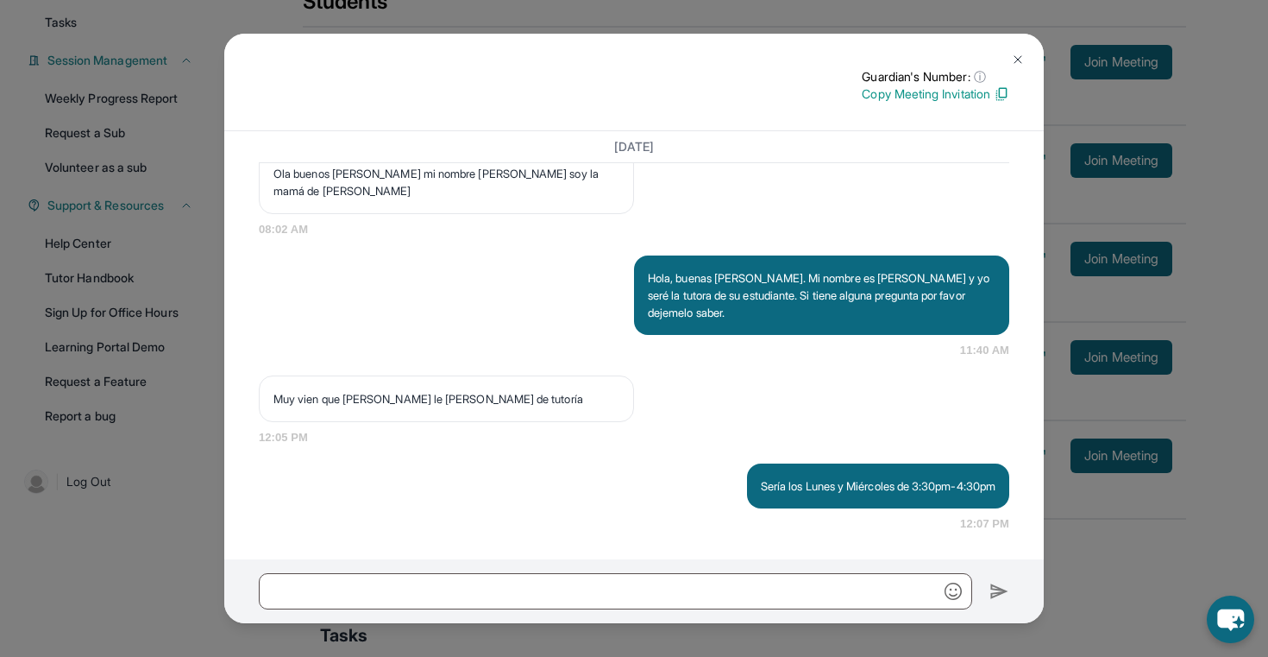
scroll to position [1293, 0]
click at [1014, 63] on img at bounding box center [1018, 60] width 14 height 14
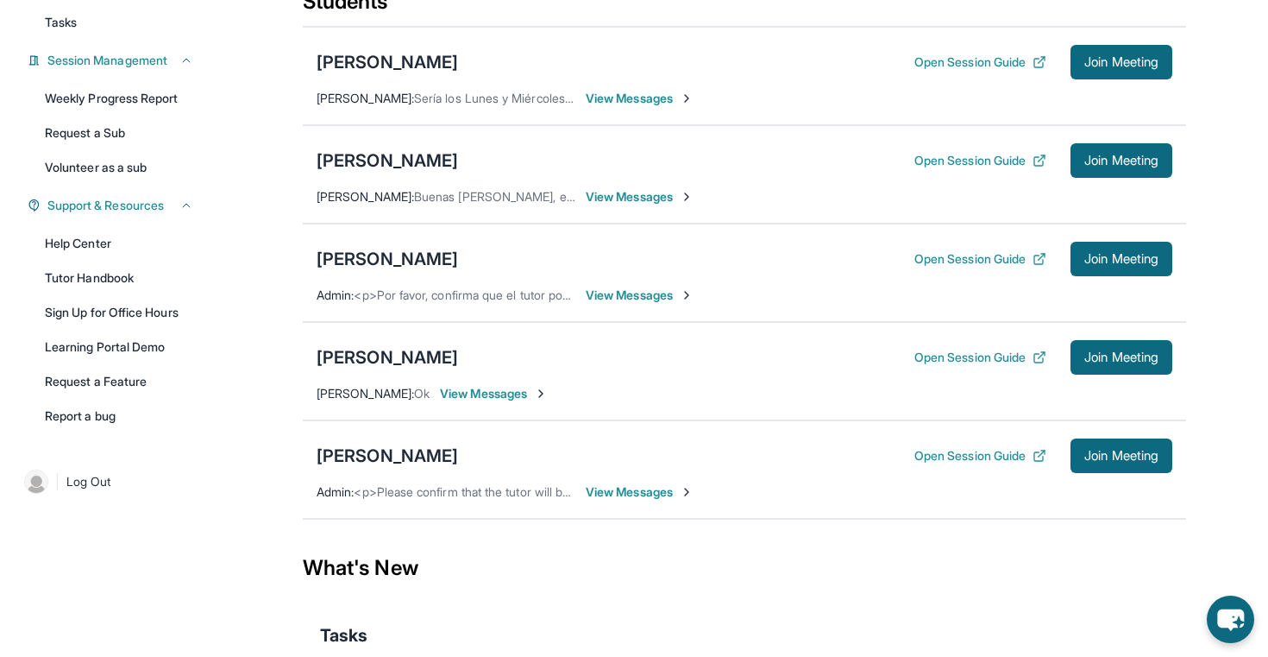
scroll to position [339, 0]
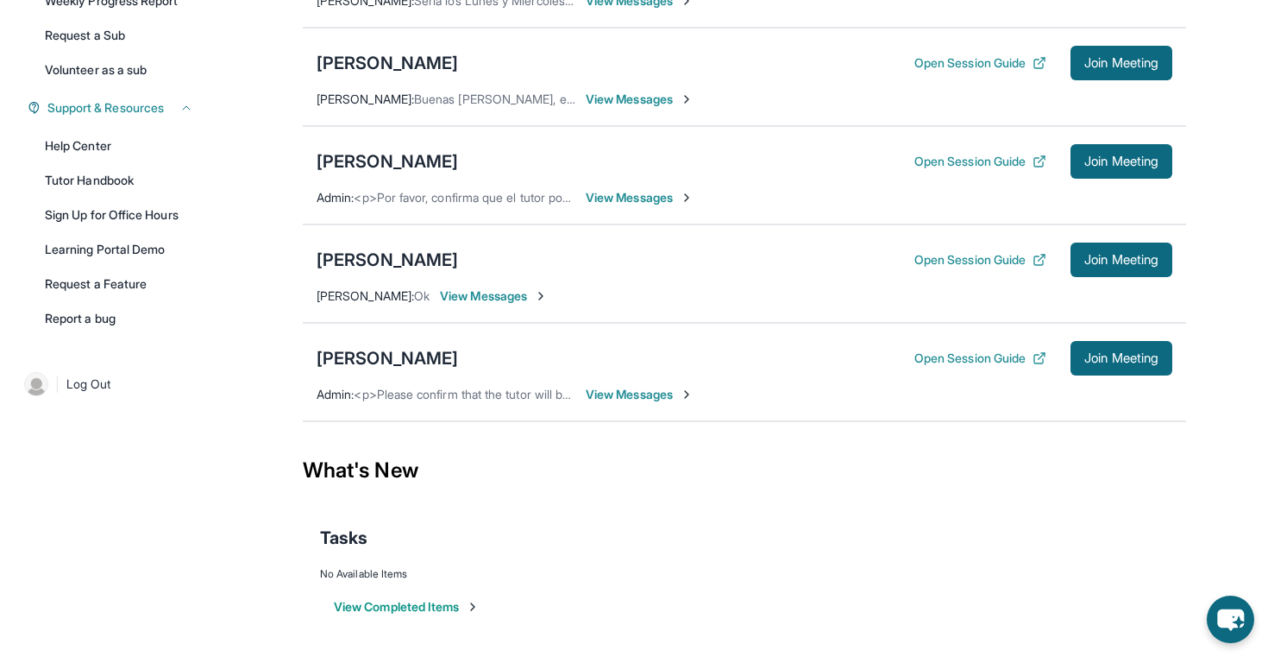
click at [493, 300] on span "View Messages" at bounding box center [494, 295] width 108 height 17
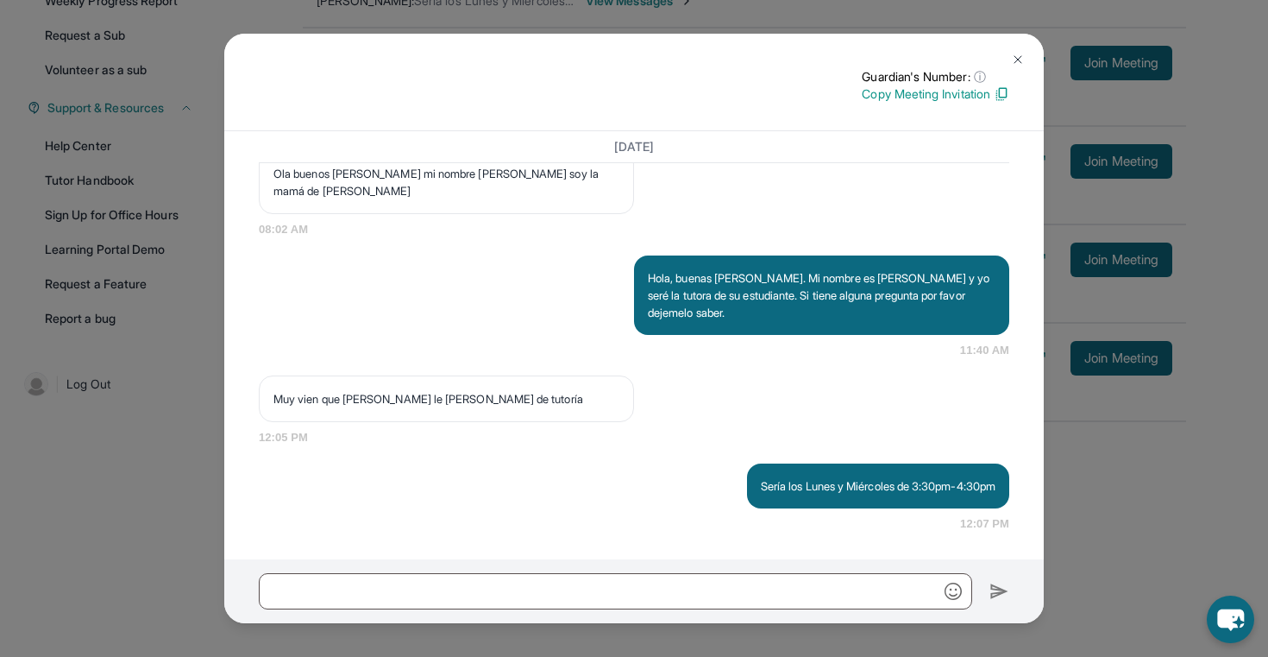
scroll to position [1253, 0]
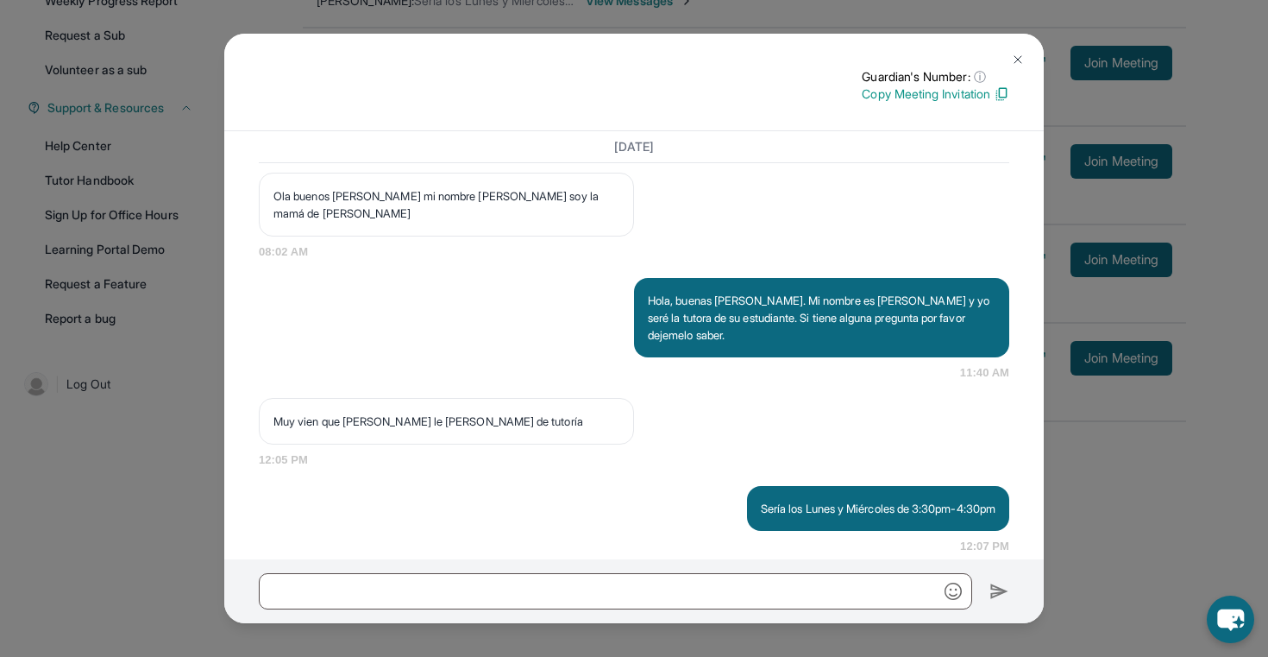
click at [1022, 61] on img at bounding box center [1018, 60] width 14 height 14
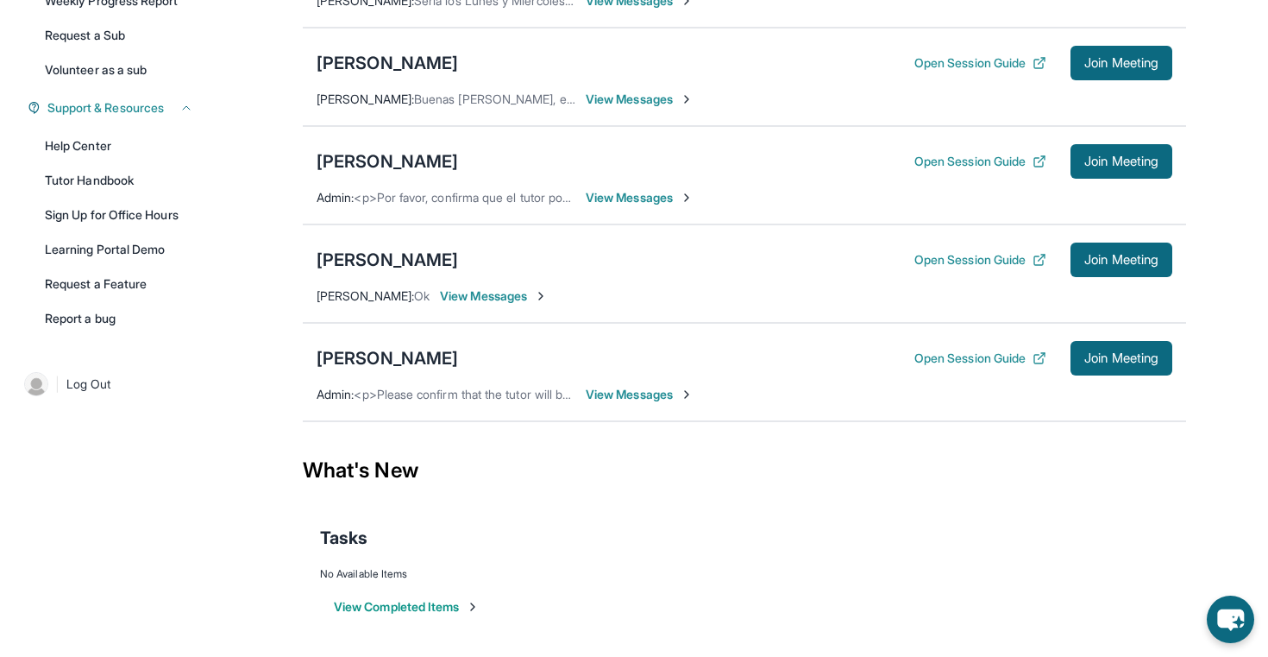
click at [633, 195] on span "View Messages" at bounding box center [640, 197] width 108 height 17
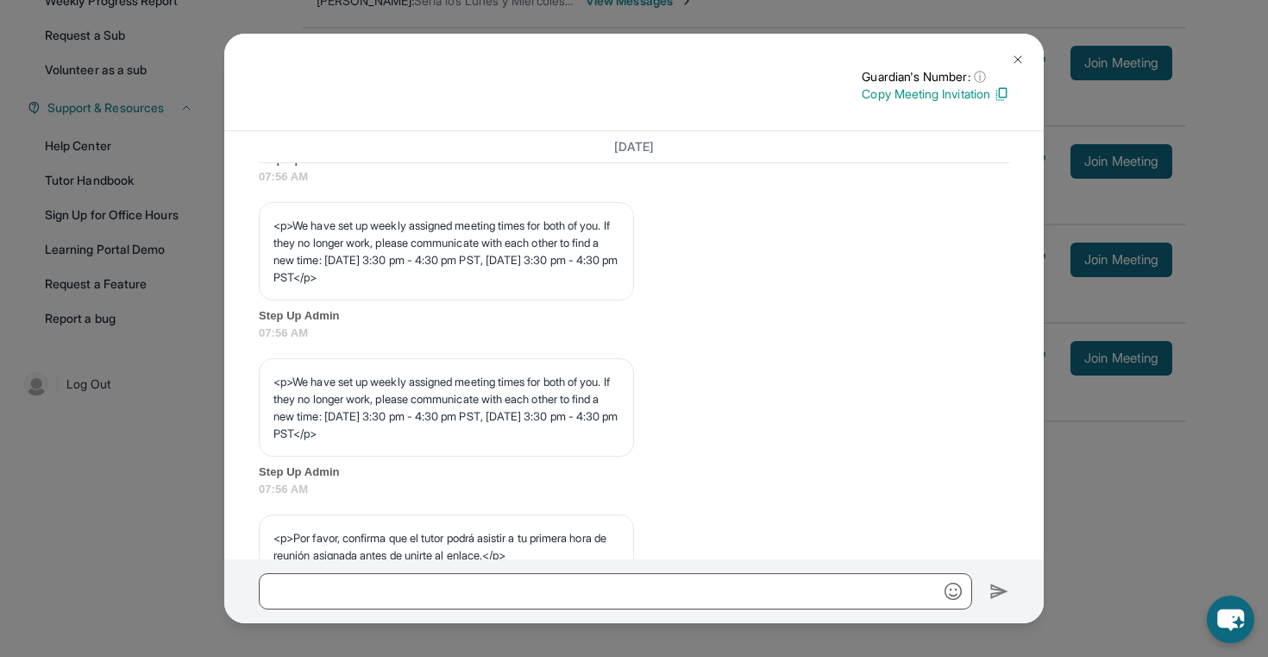
scroll to position [790, 0]
click at [1020, 56] on img at bounding box center [1018, 60] width 14 height 14
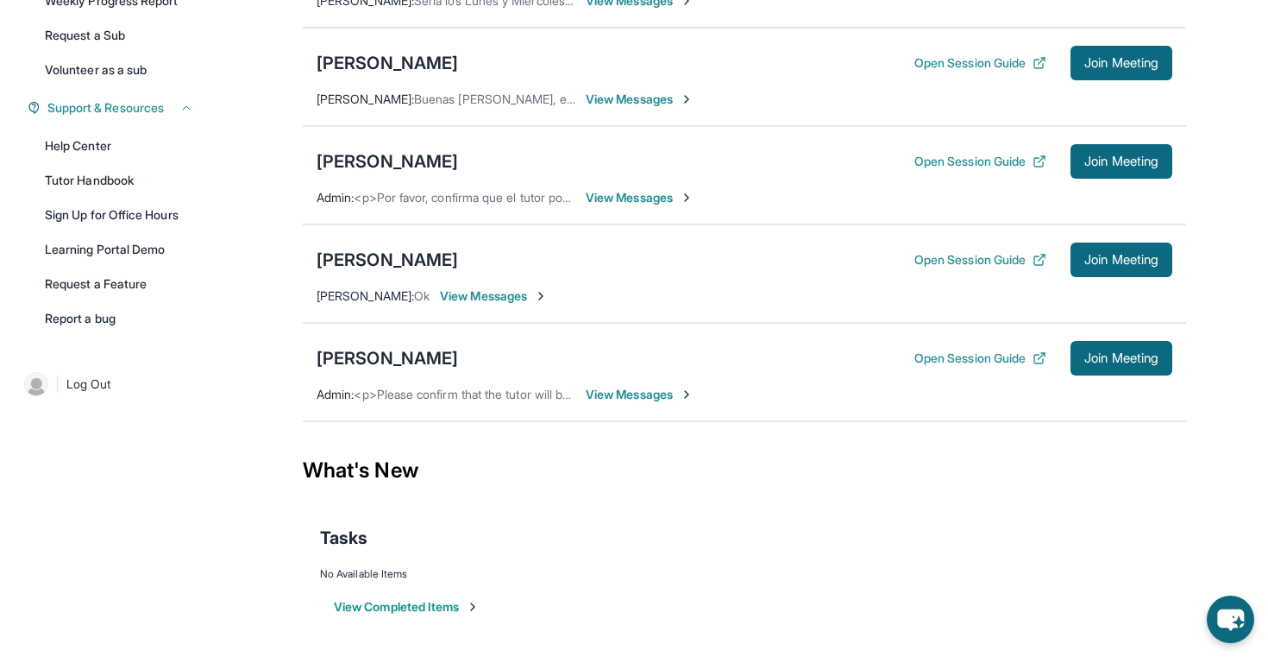
click at [626, 391] on span "View Messages" at bounding box center [640, 394] width 108 height 17
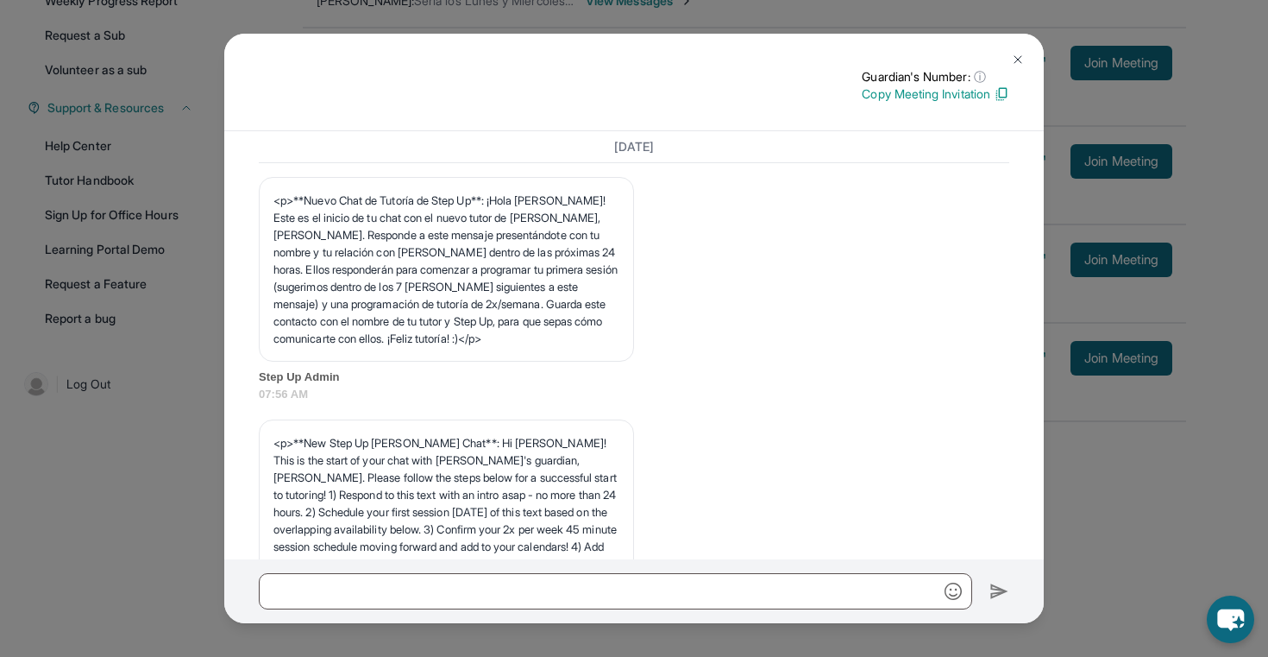
scroll to position [0, 0]
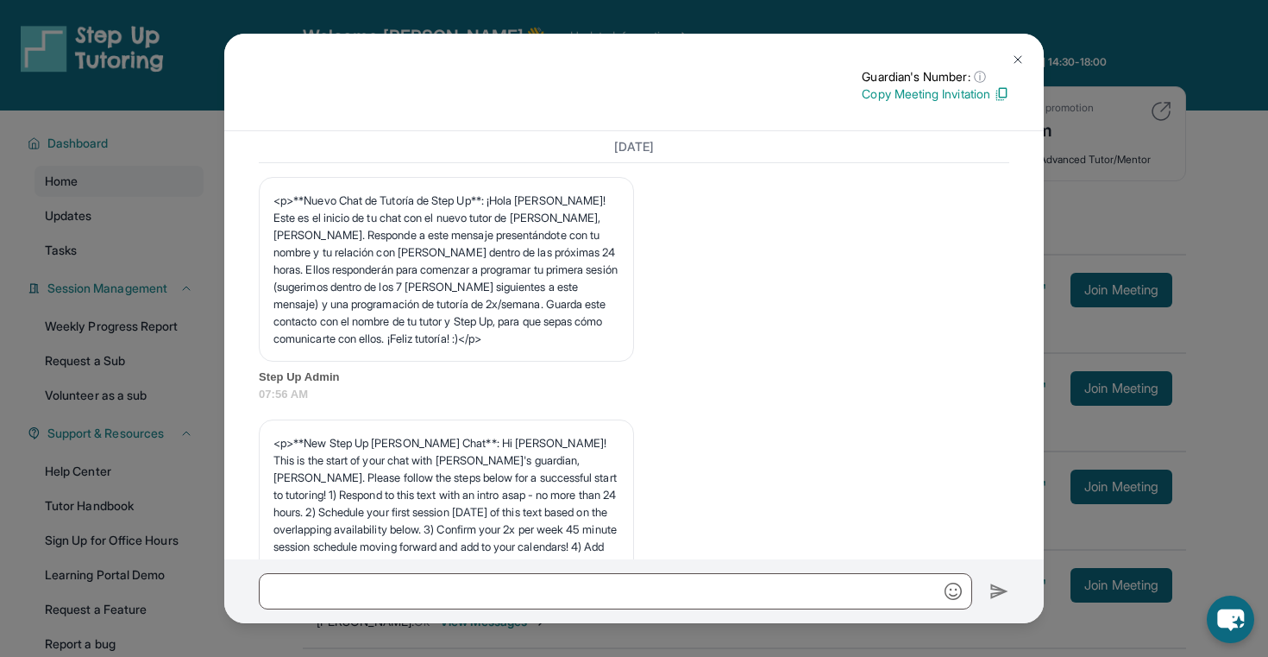
click at [1020, 60] on img at bounding box center [1018, 60] width 14 height 14
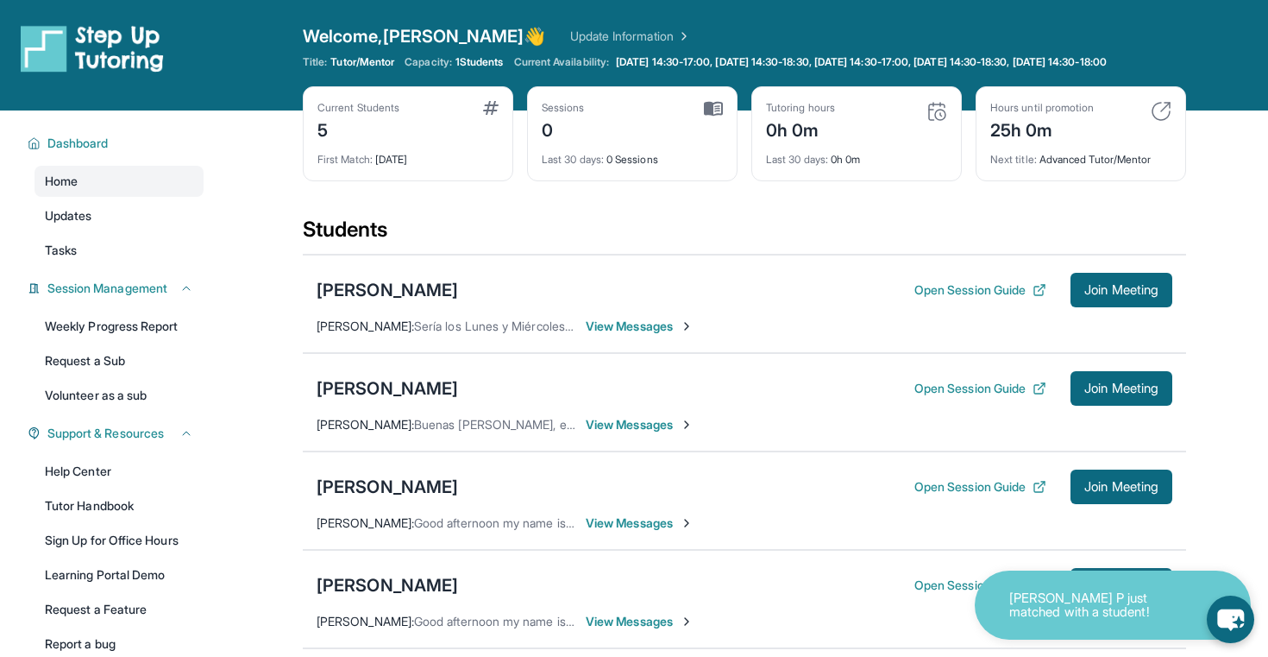
scroll to position [339, 0]
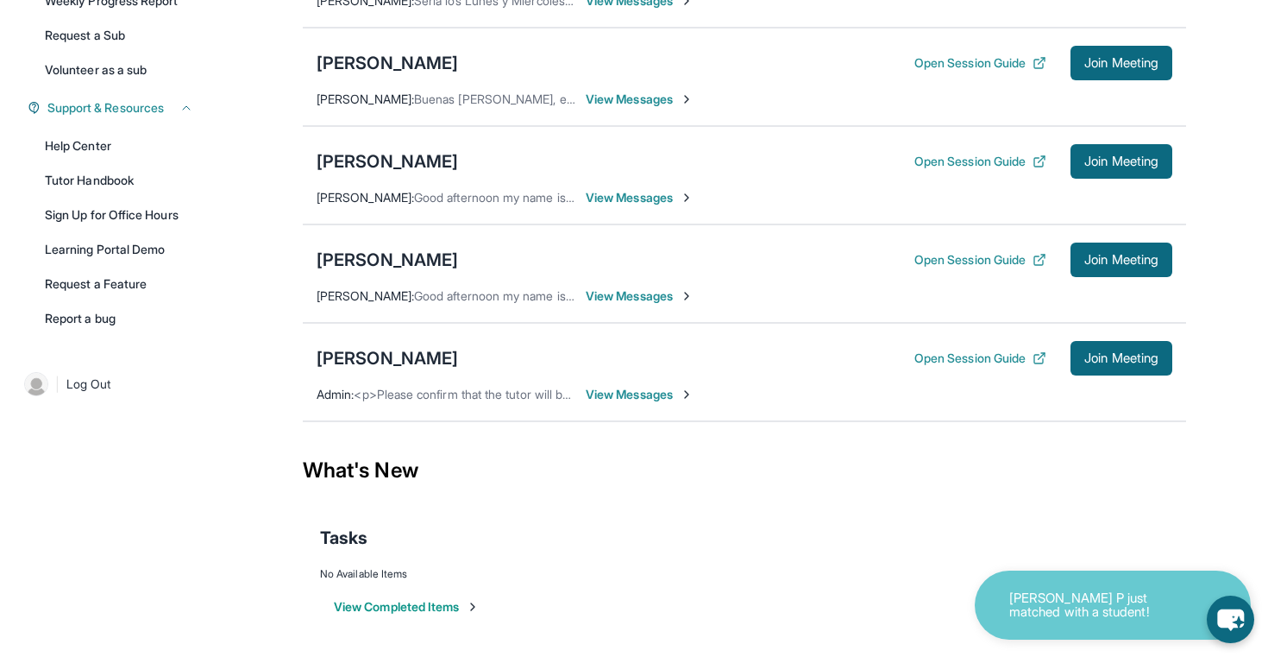
click at [655, 391] on span "View Messages" at bounding box center [640, 394] width 108 height 17
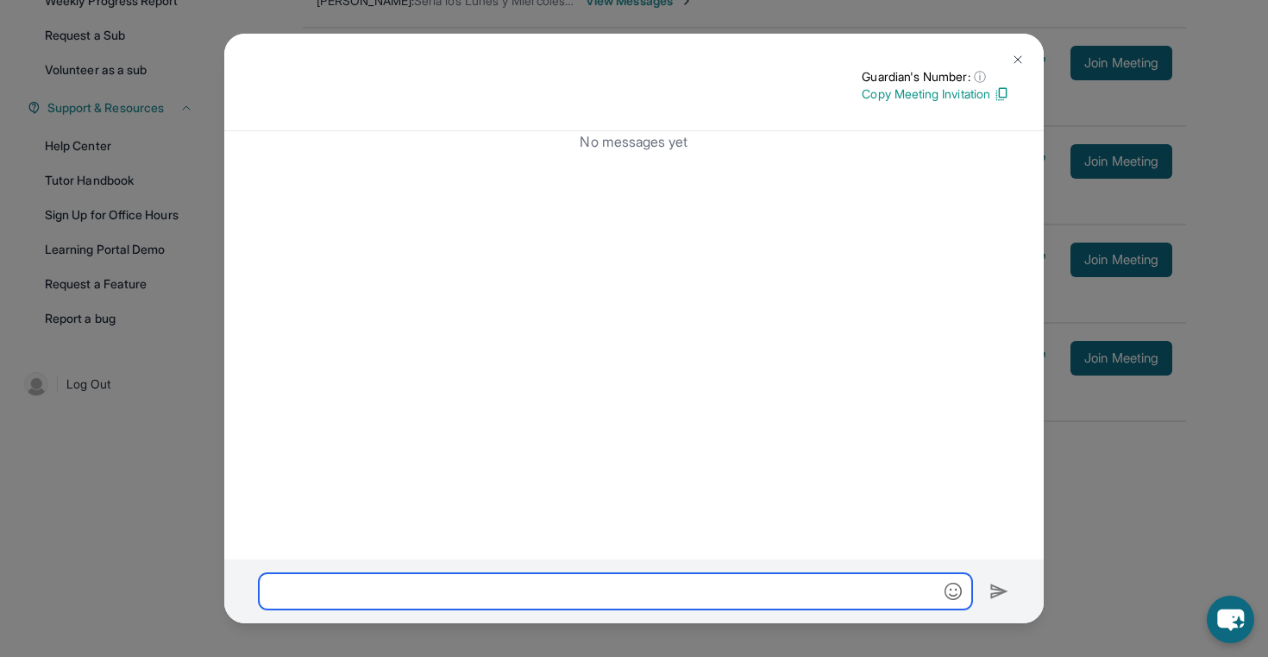
click at [650, 586] on input "text" at bounding box center [616, 591] width 714 height 36
paste input "**********"
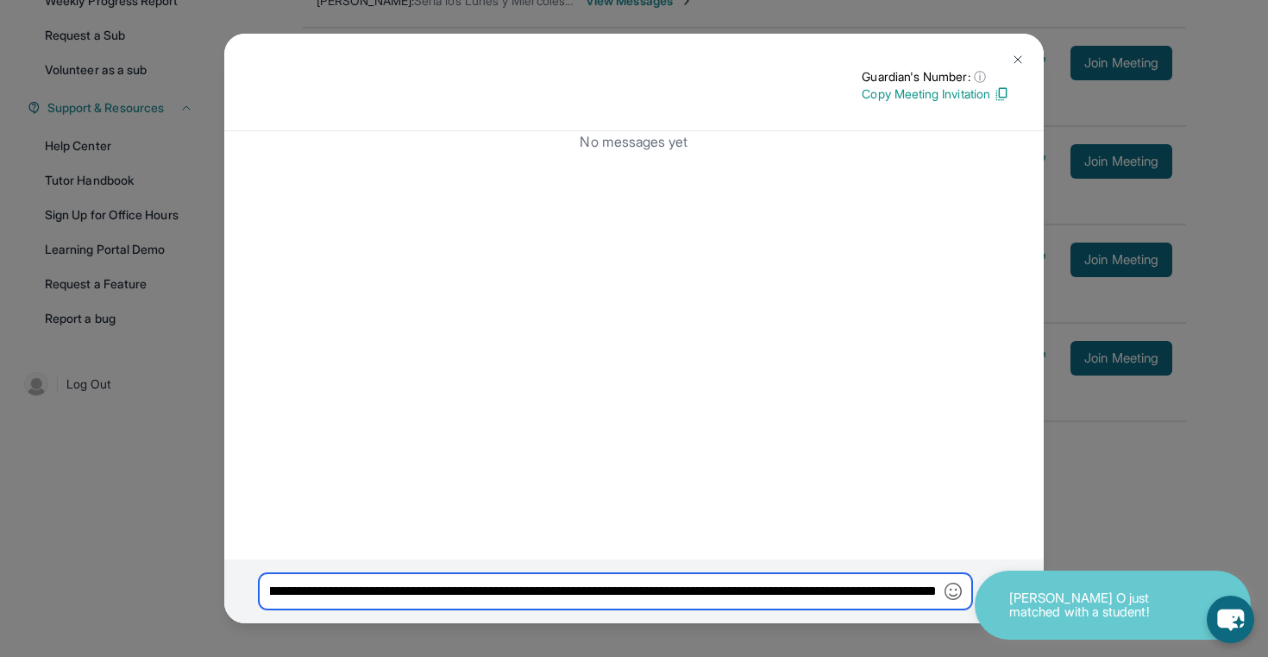
scroll to position [0, 943]
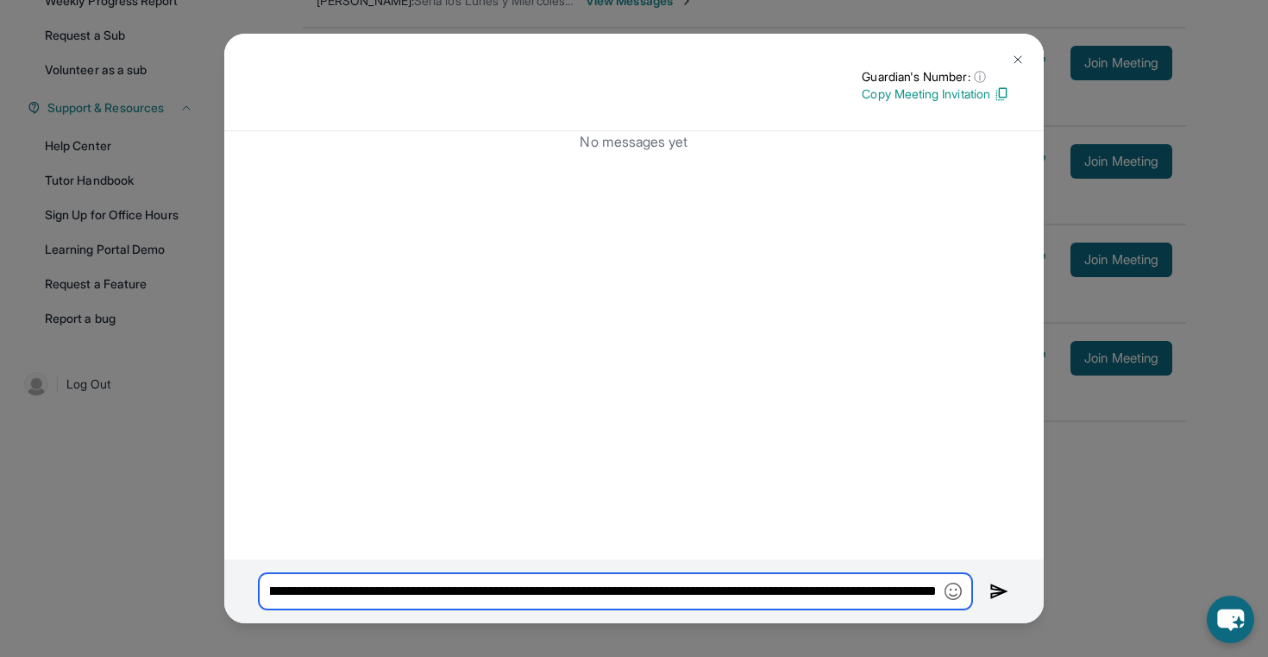
type input "**********"
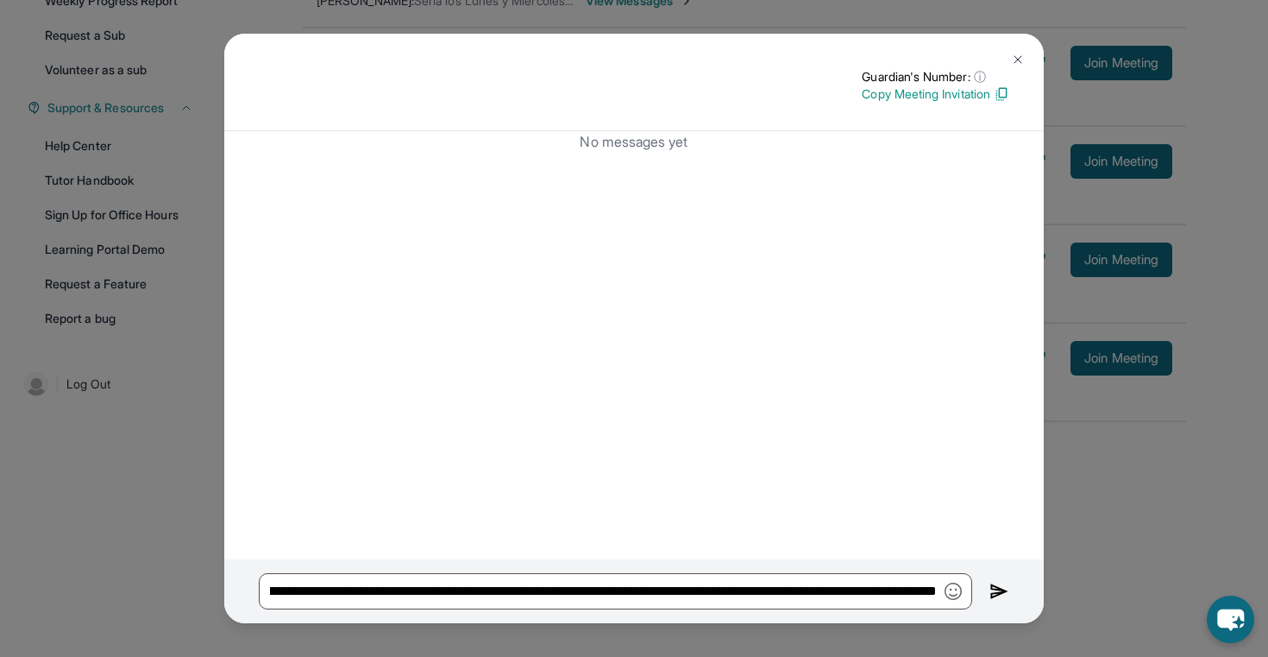
click at [1002, 590] on img at bounding box center [1000, 591] width 20 height 21
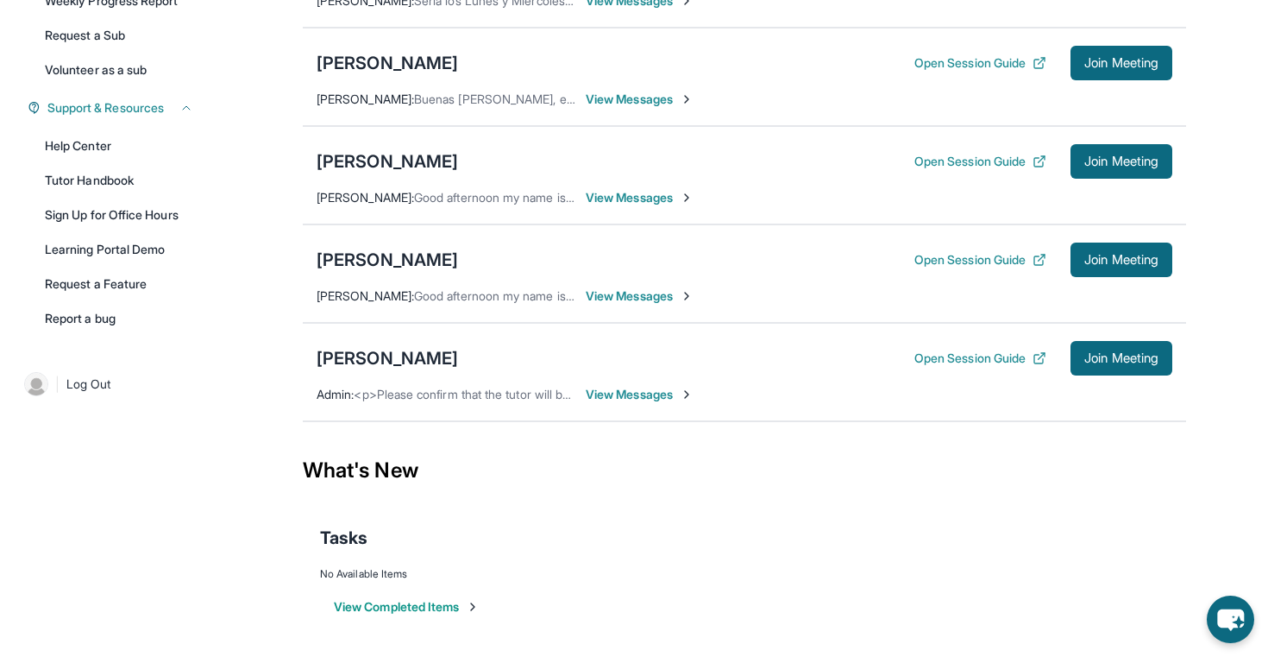
scroll to position [339, 0]
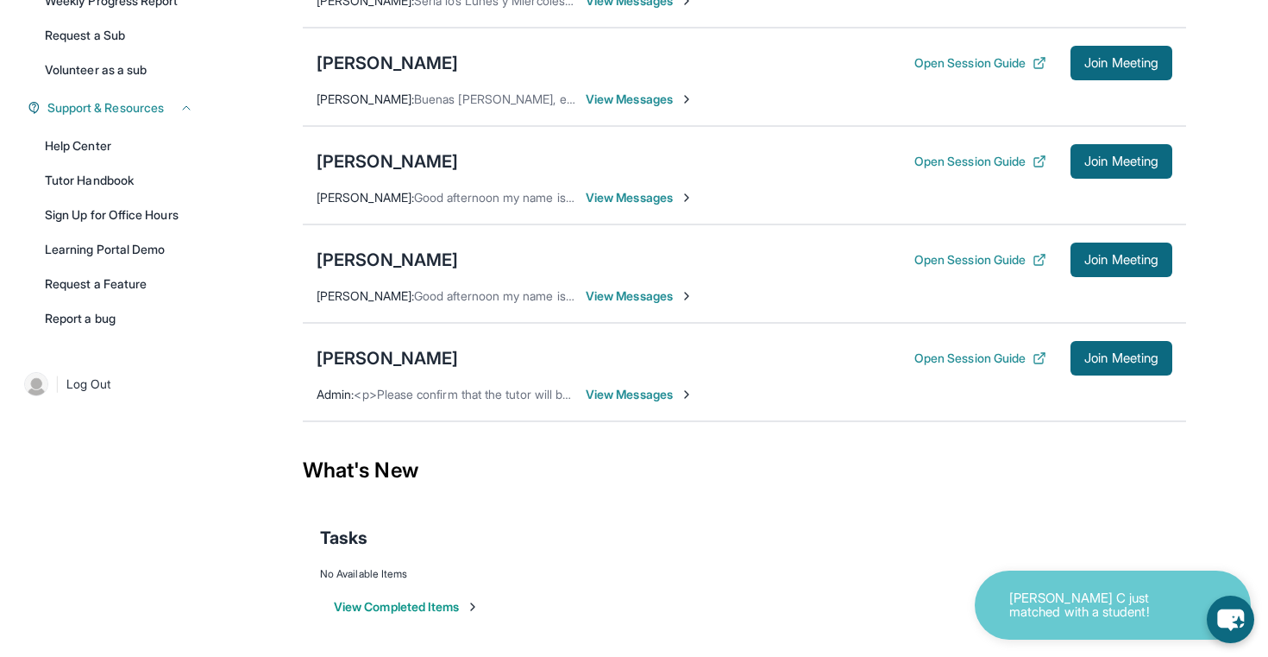
click at [632, 394] on span "View Messages" at bounding box center [640, 394] width 108 height 17
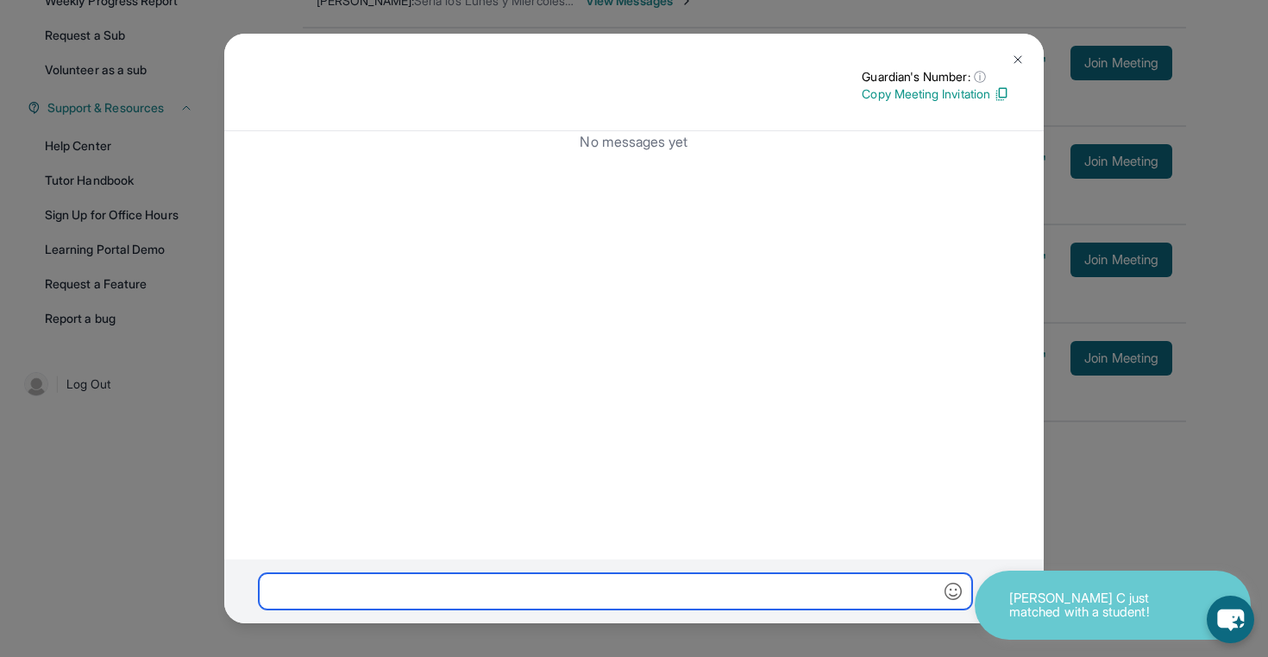
click at [532, 584] on input "text" at bounding box center [616, 591] width 714 height 36
paste input "**********"
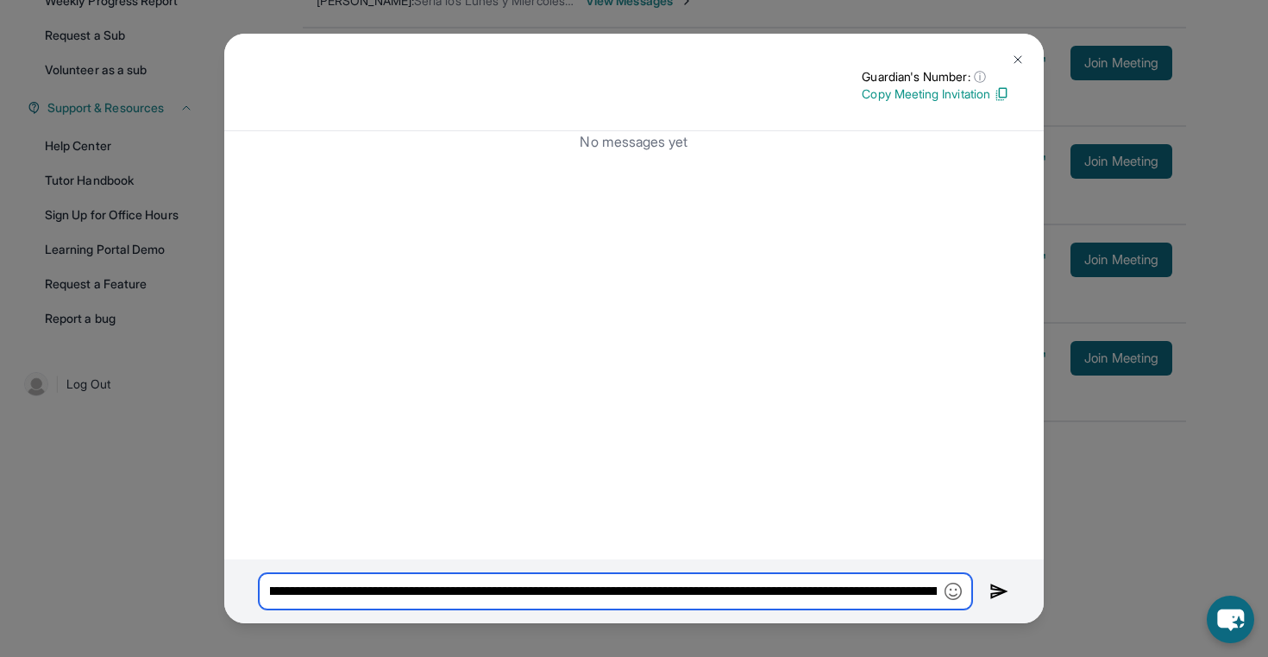
scroll to position [0, 0]
type input "**********"
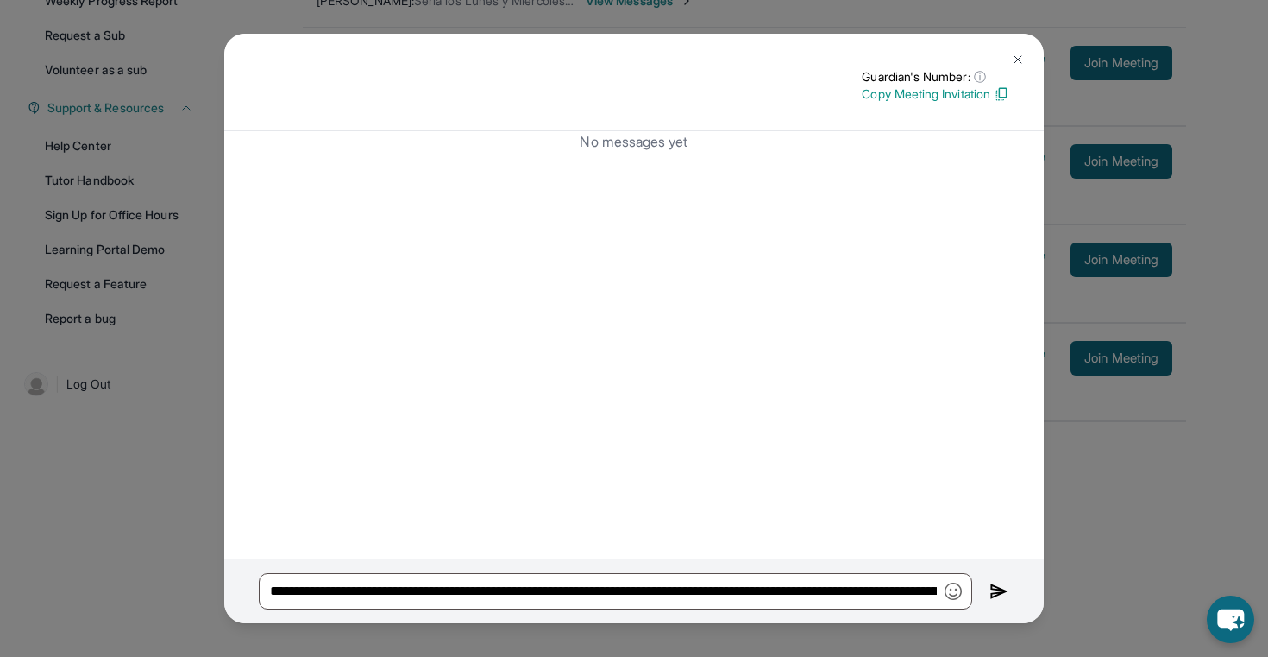
click at [997, 595] on img at bounding box center [1000, 591] width 20 height 21
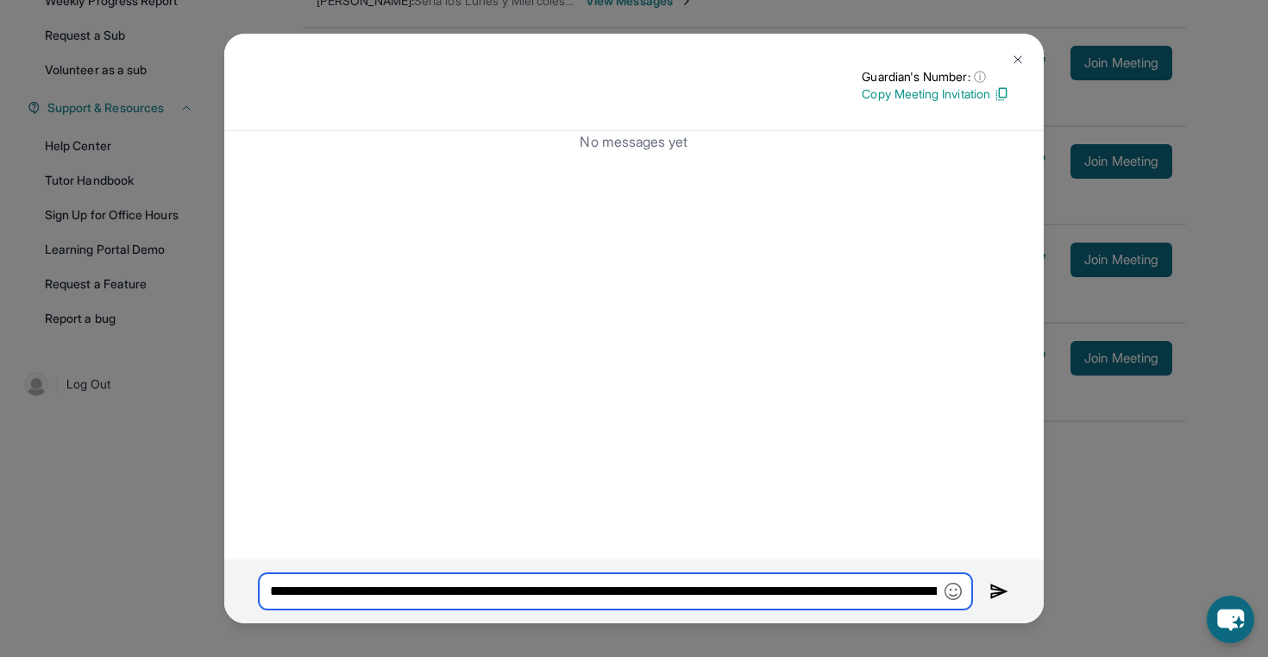
click at [940, 597] on input "**********" at bounding box center [616, 591] width 714 height 36
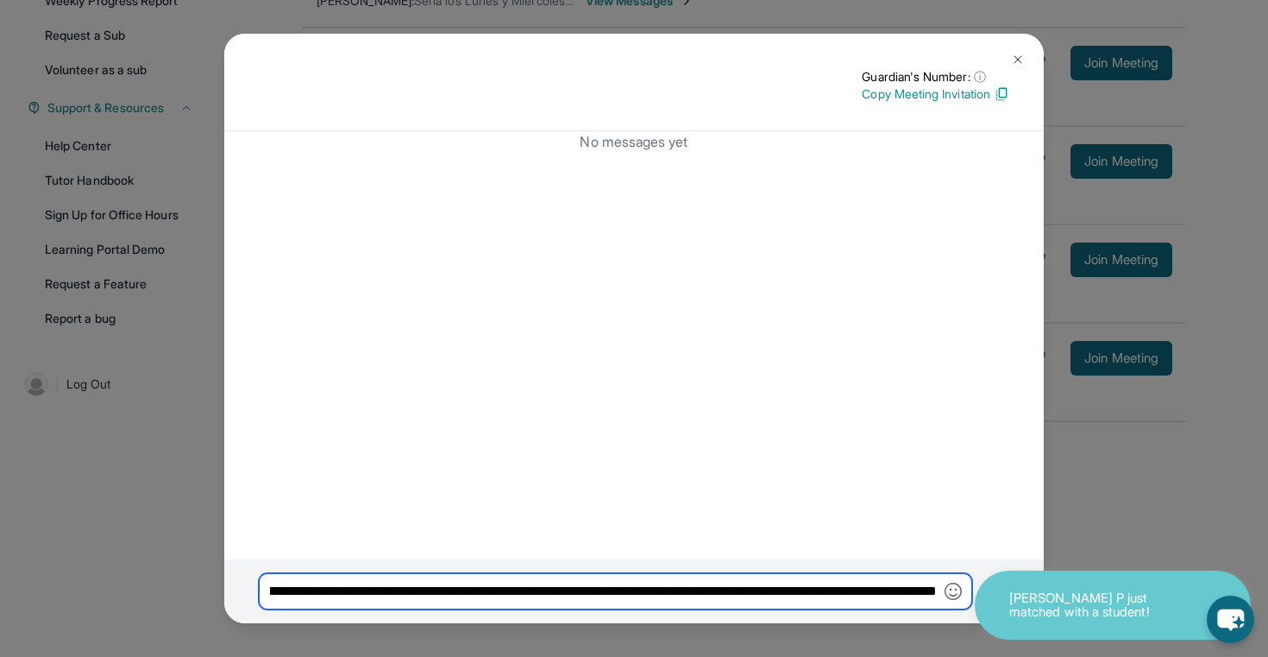
drag, startPoint x: 273, startPoint y: 588, endPoint x: 950, endPoint y: 601, distance: 677.5
click at [950, 601] on input "**********" at bounding box center [616, 591] width 714 height 36
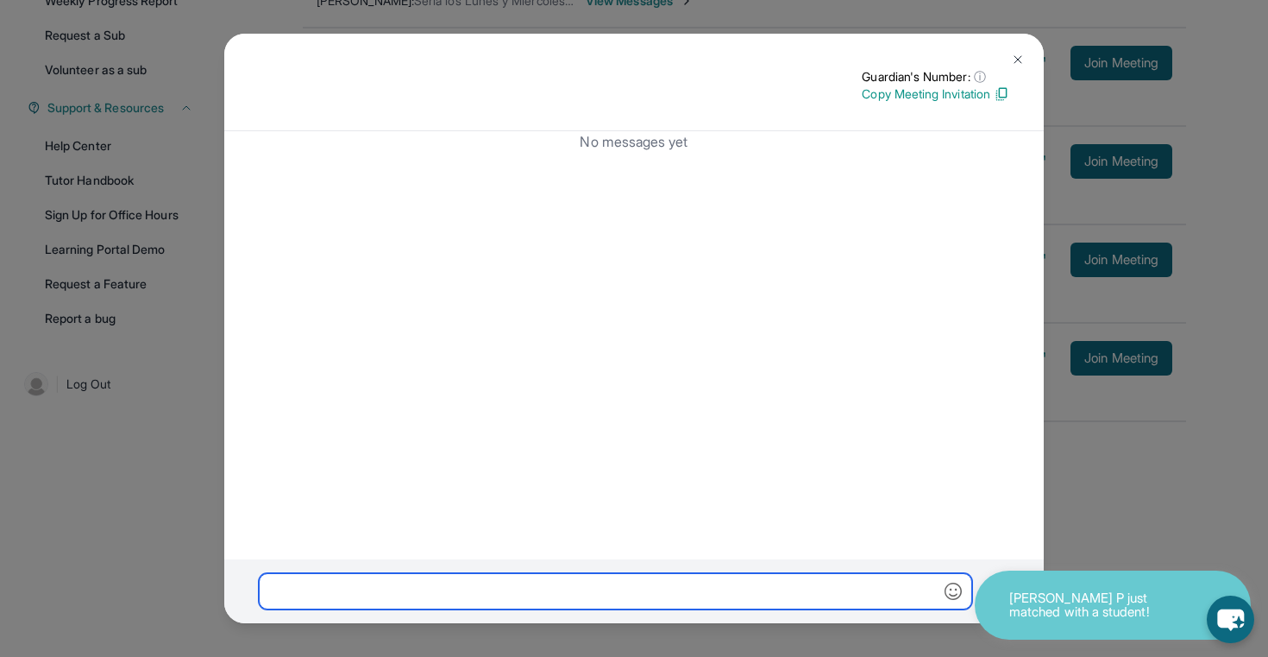
scroll to position [0, 0]
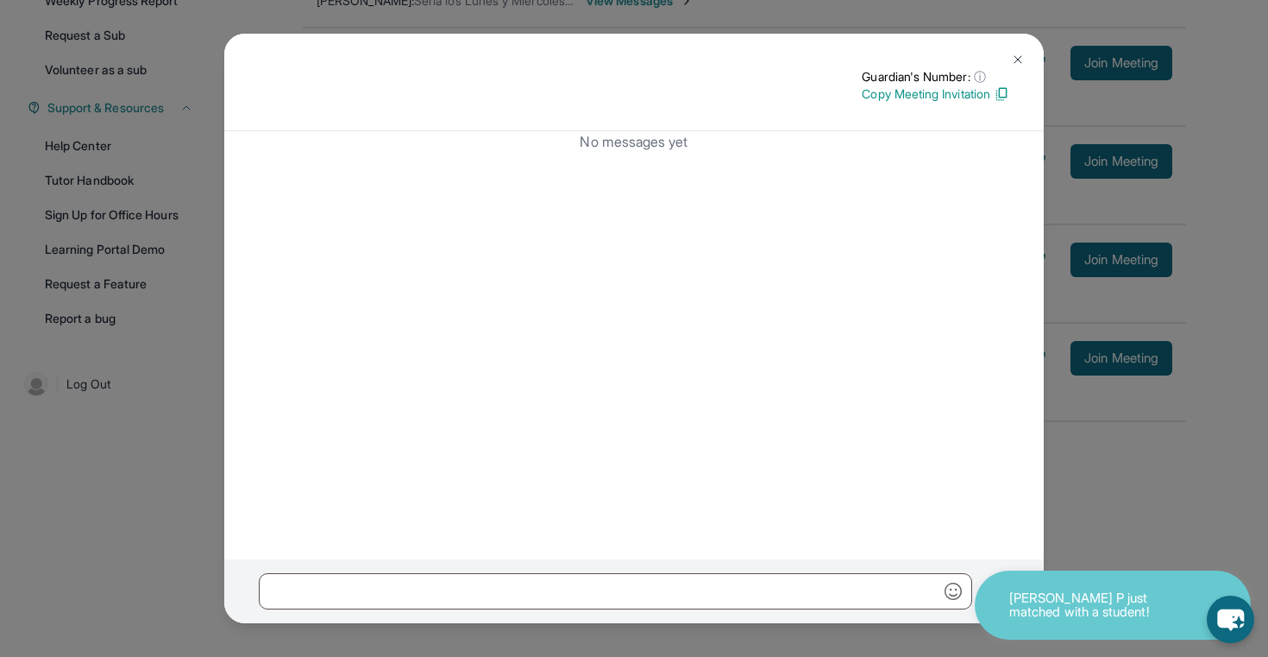
click at [1020, 59] on img at bounding box center [1018, 60] width 14 height 14
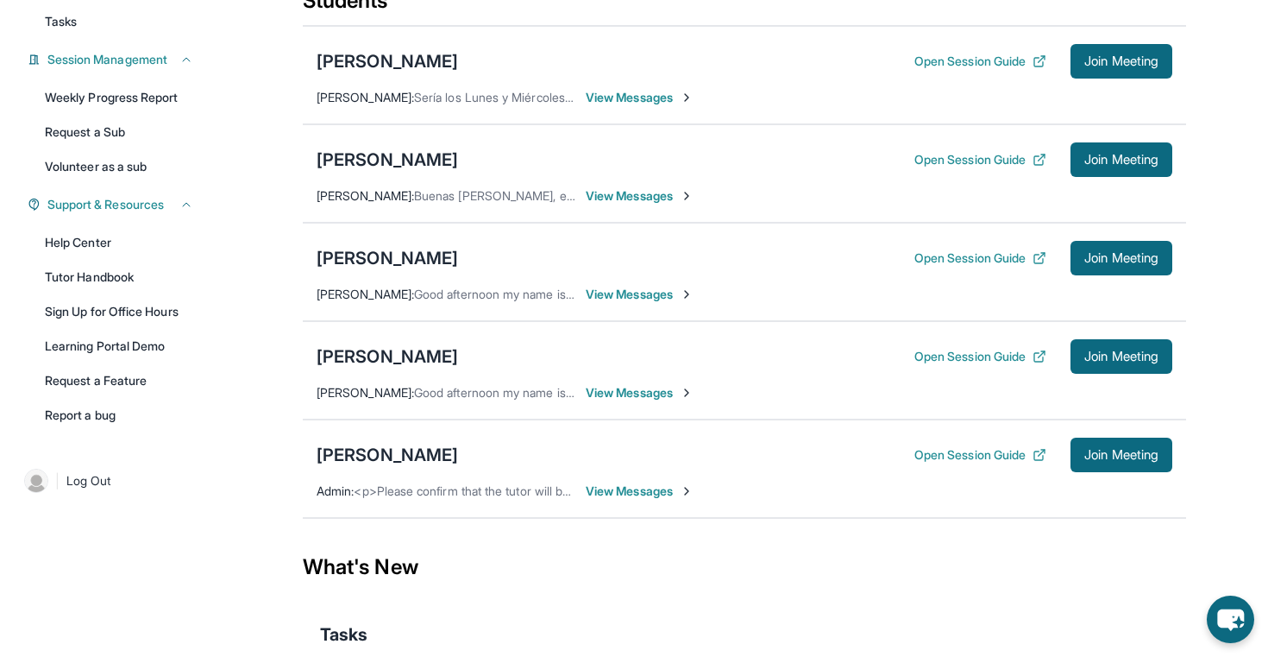
scroll to position [227, 0]
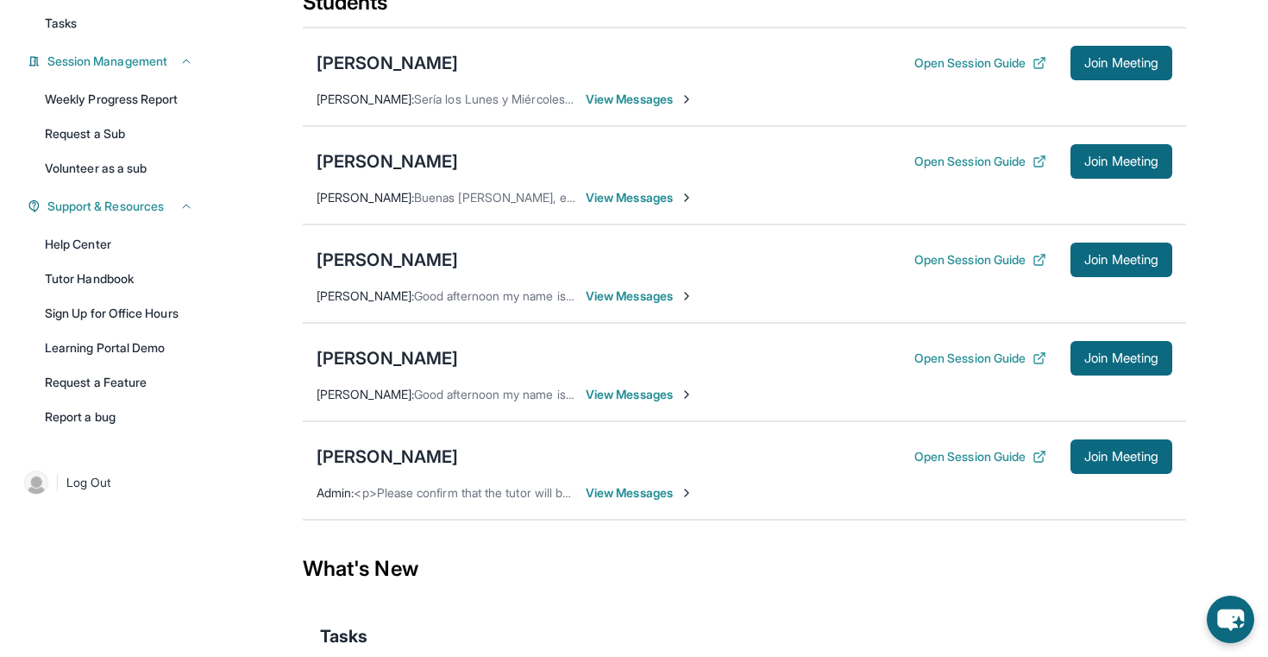
click at [652, 108] on span "View Messages" at bounding box center [640, 99] width 108 height 17
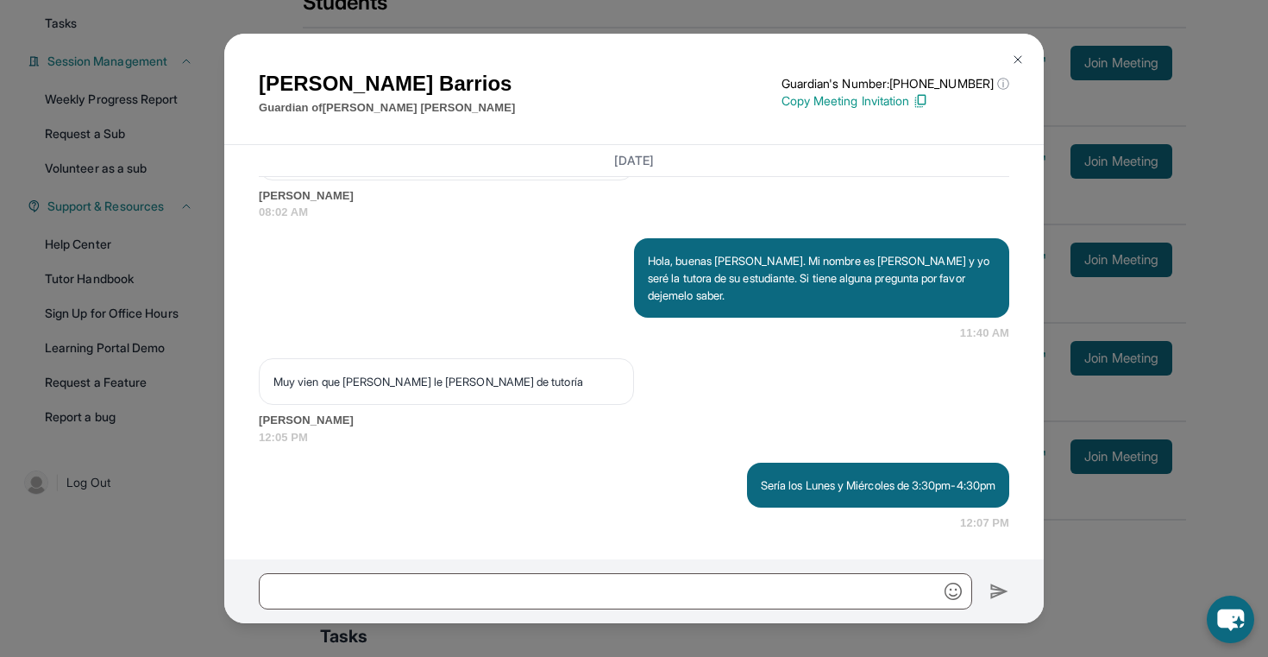
scroll to position [1339, 0]
click at [1013, 66] on button at bounding box center [1018, 59] width 35 height 35
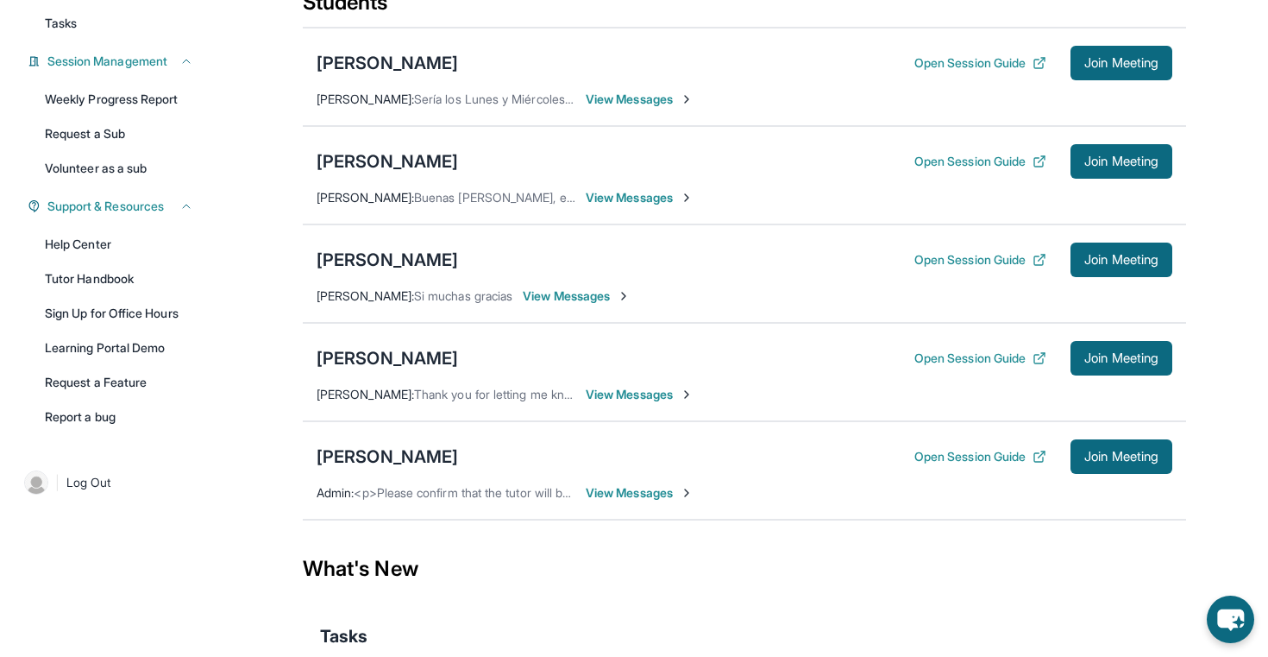
scroll to position [0, 0]
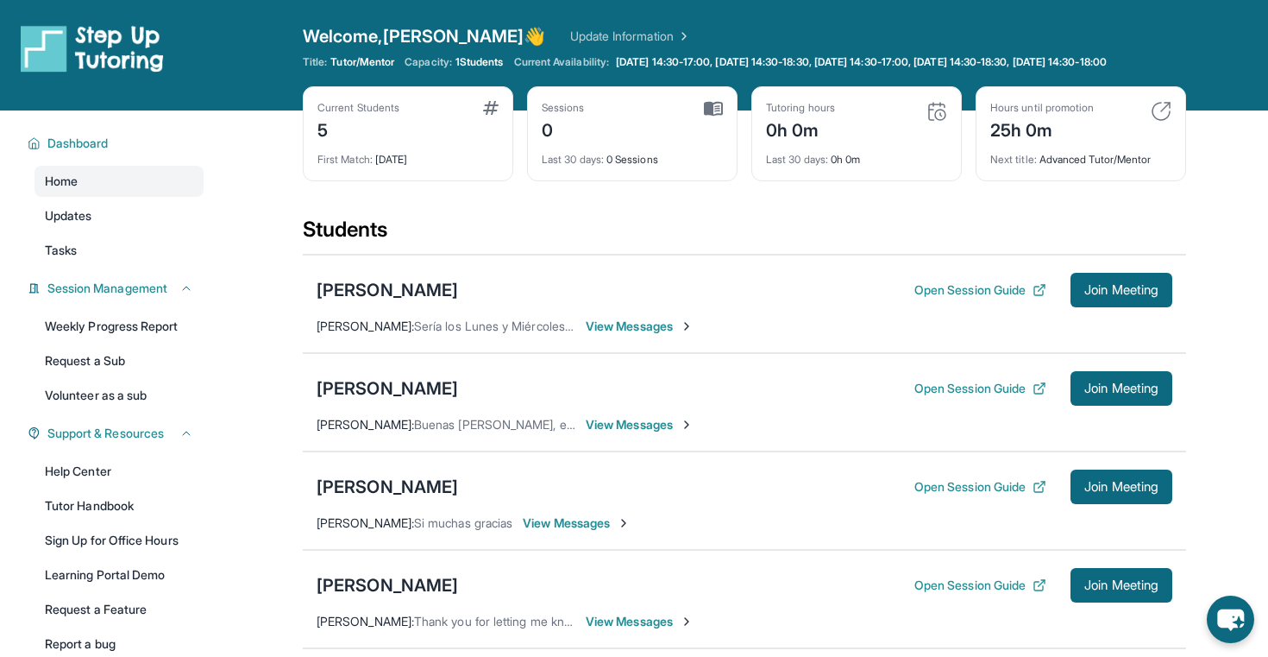
click at [1013, 66] on span "[DATE] 14:30-17:00, [DATE] 14:30-18:30, [DATE] 14:30-17:00, [DATE] 14:30-18:30,…" at bounding box center [861, 62] width 491 height 14
click at [668, 63] on span "[DATE] 14:30-17:00, [DATE] 14:30-18:30, [DATE] 14:30-17:00, [DATE] 14:30-18:30,…" at bounding box center [861, 62] width 491 height 14
